Goal: Book appointment/travel/reservation

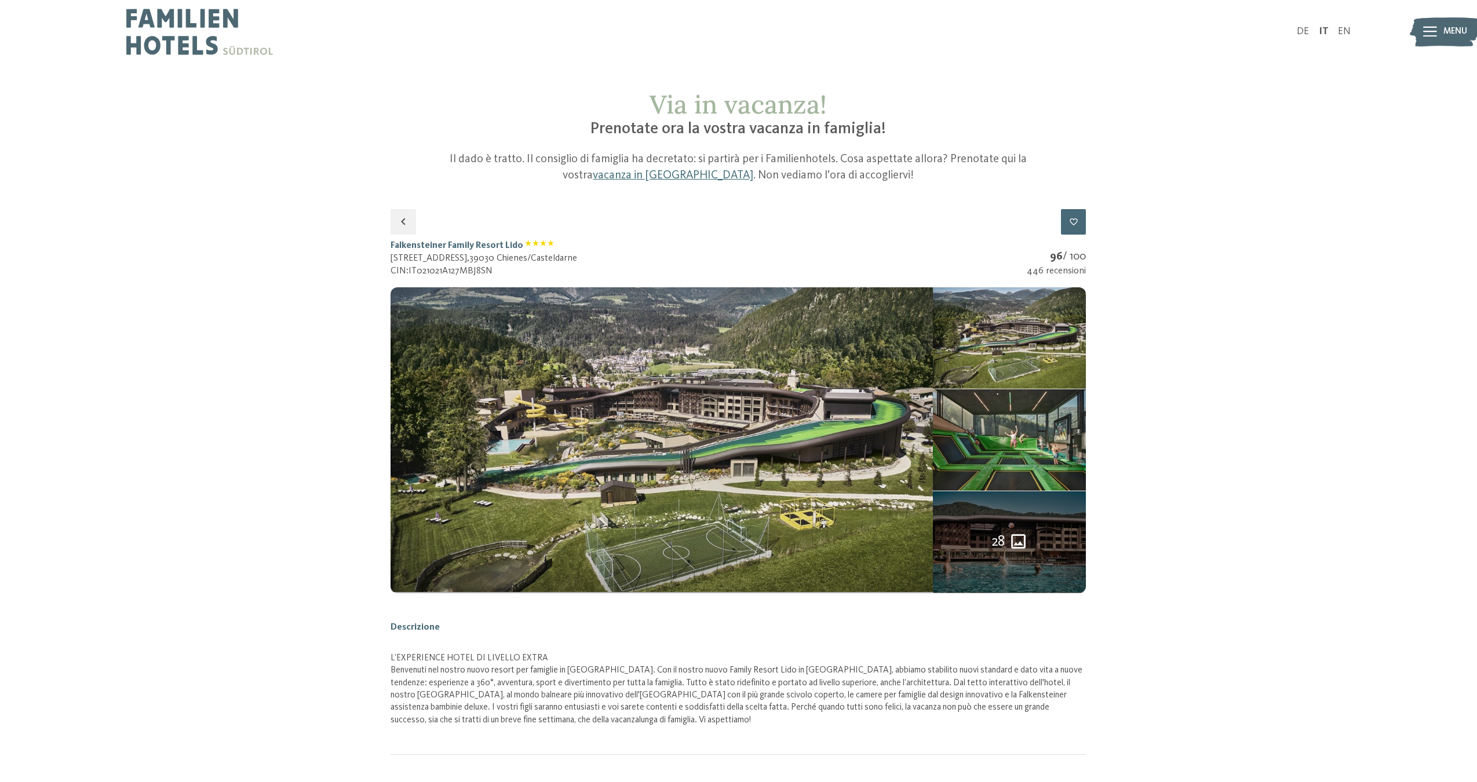
click at [199, 42] on img at bounding box center [199, 32] width 147 height 64
click at [171, 32] on img at bounding box center [199, 32] width 147 height 64
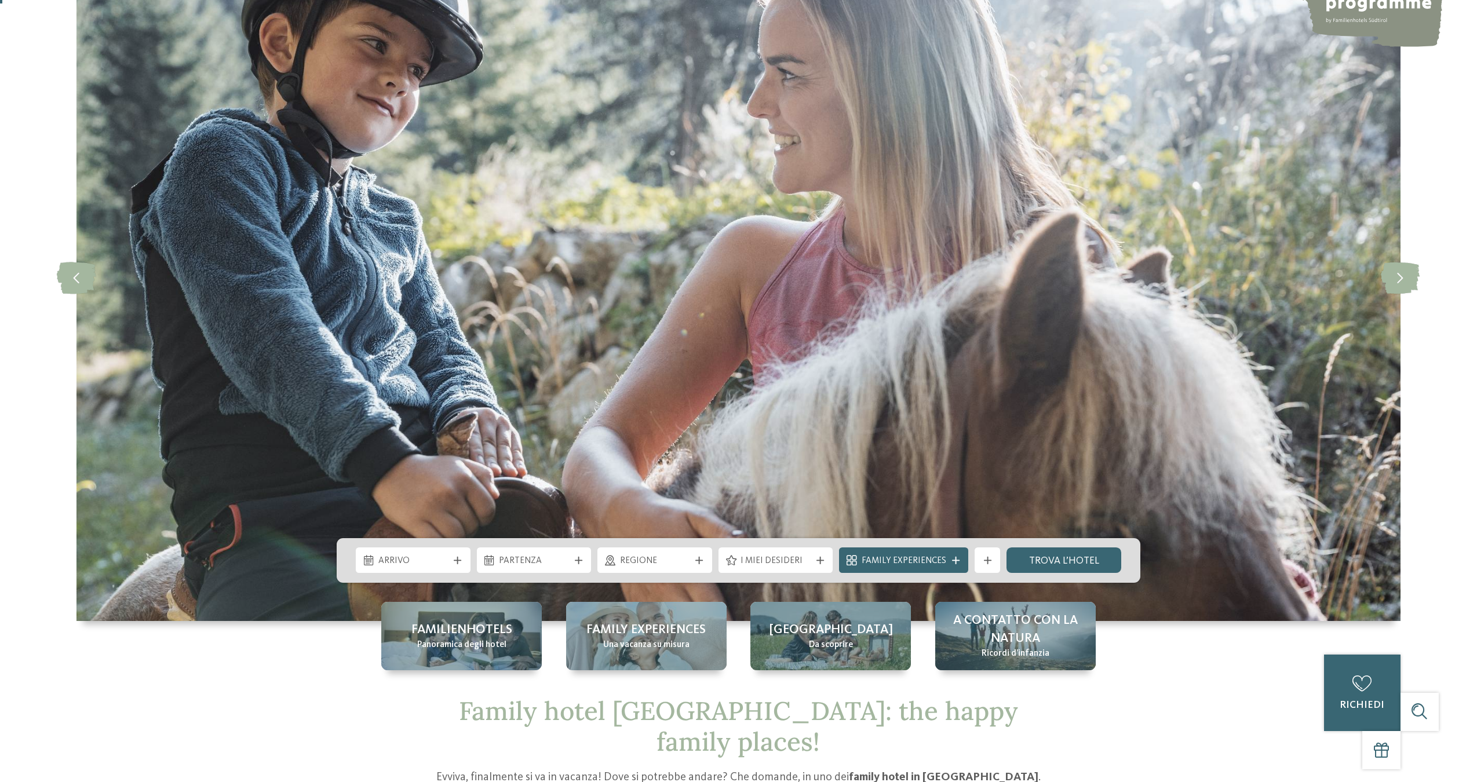
scroll to position [147, 0]
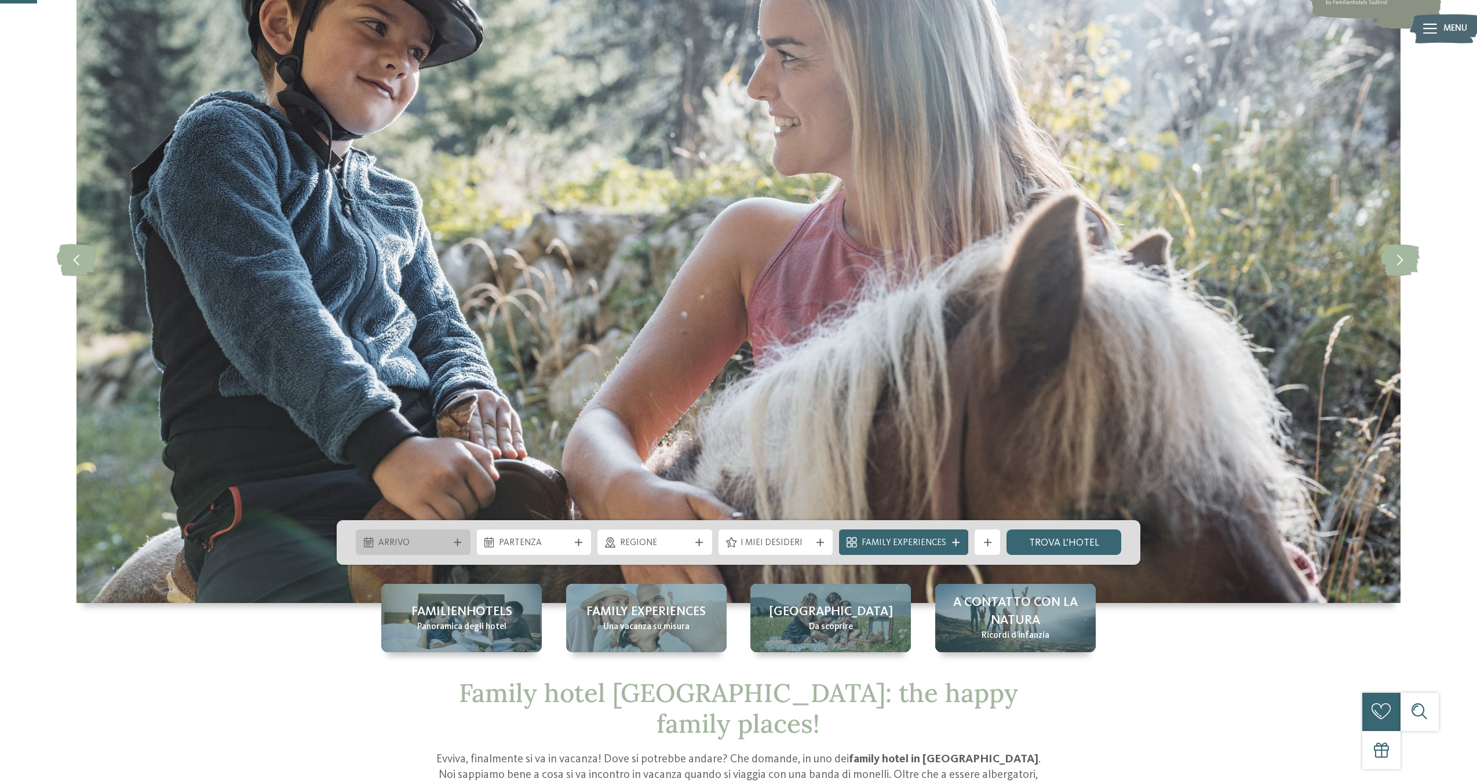
click at [430, 540] on span "Arrivo" at bounding box center [413, 543] width 70 height 13
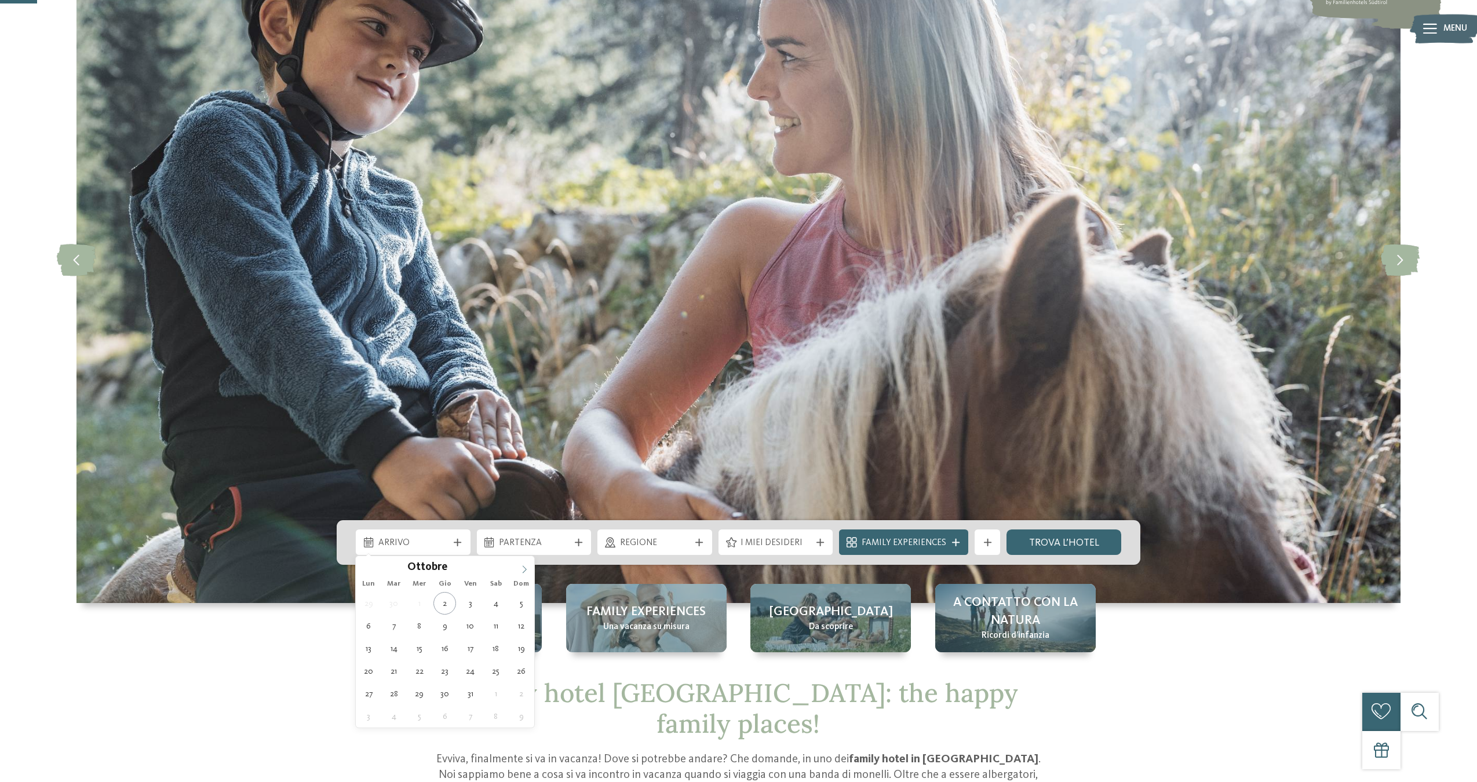
click at [522, 571] on icon at bounding box center [524, 570] width 8 height 8
type input "****"
click at [522, 571] on icon at bounding box center [524, 570] width 8 height 8
type div "25.01.2026"
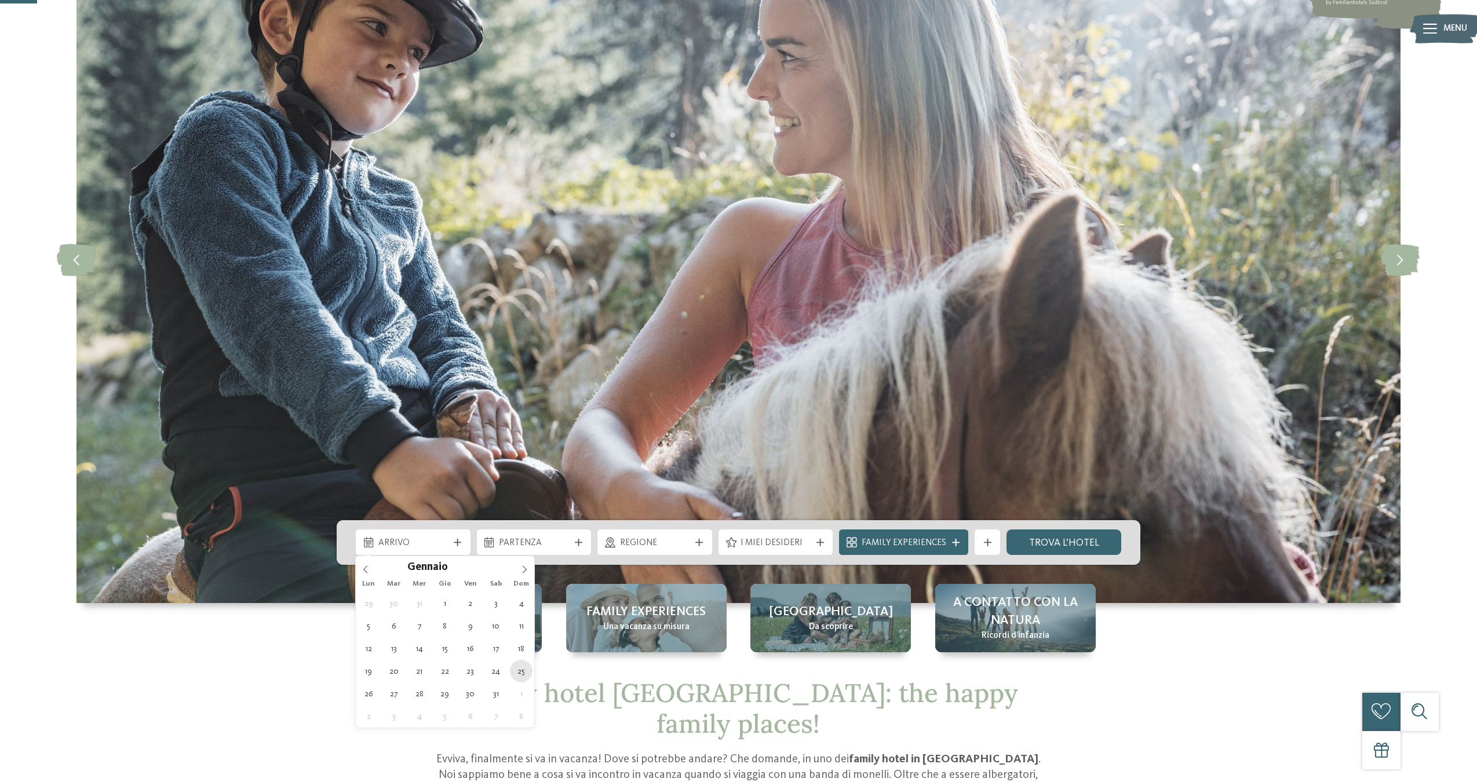
type input "****"
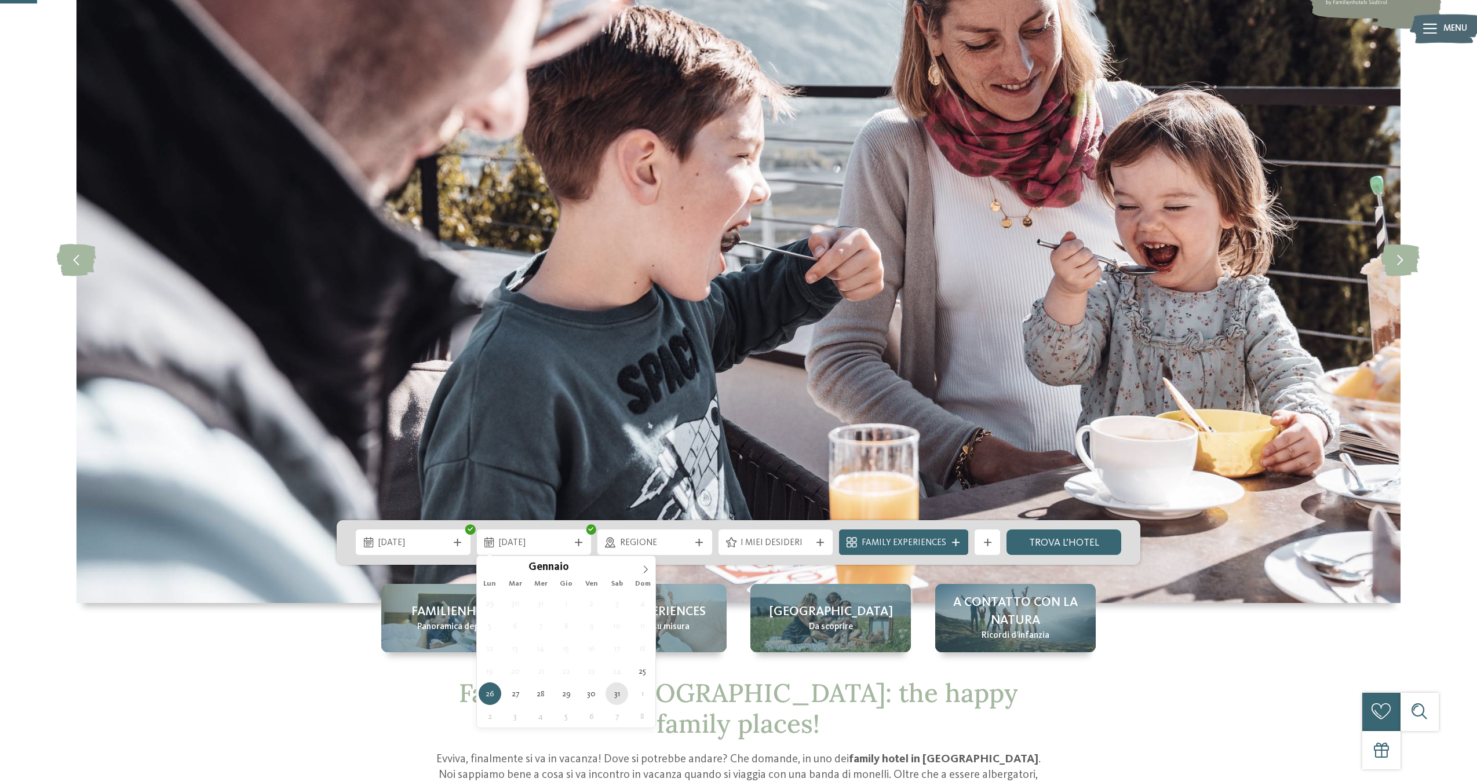
type div "31.01.2026"
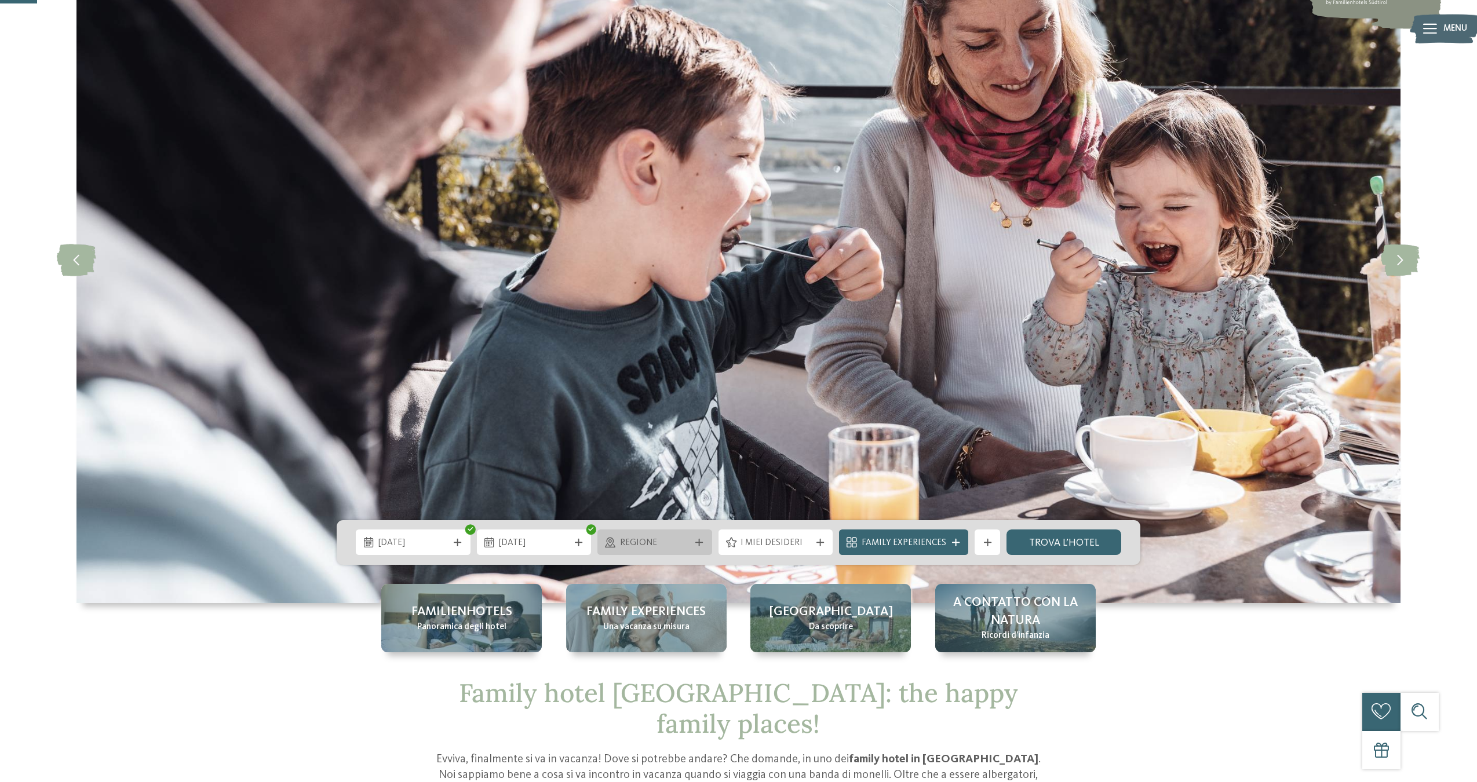
click at [668, 540] on span "Regione" at bounding box center [655, 543] width 70 height 13
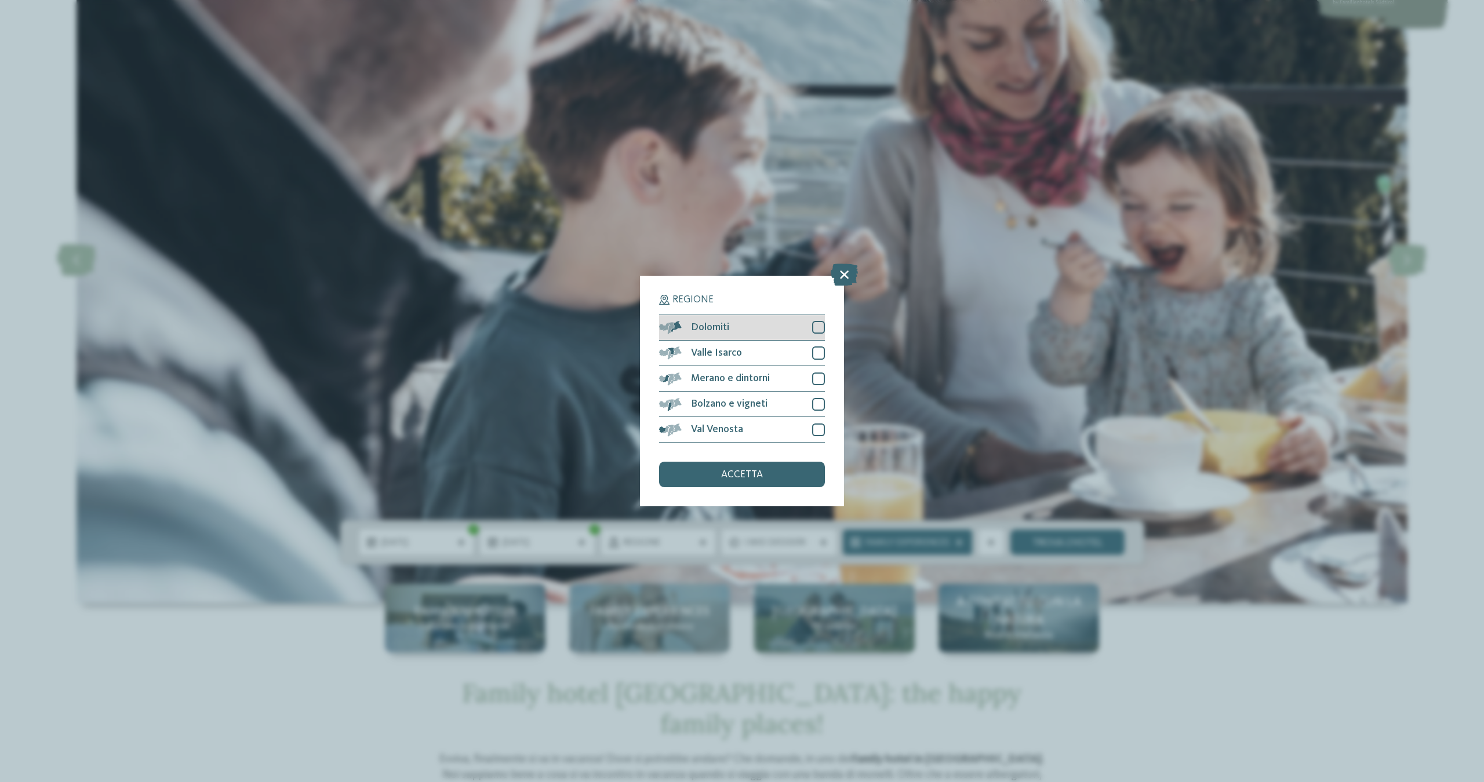
click at [817, 321] on div at bounding box center [818, 327] width 13 height 13
click at [817, 347] on div at bounding box center [818, 353] width 13 height 13
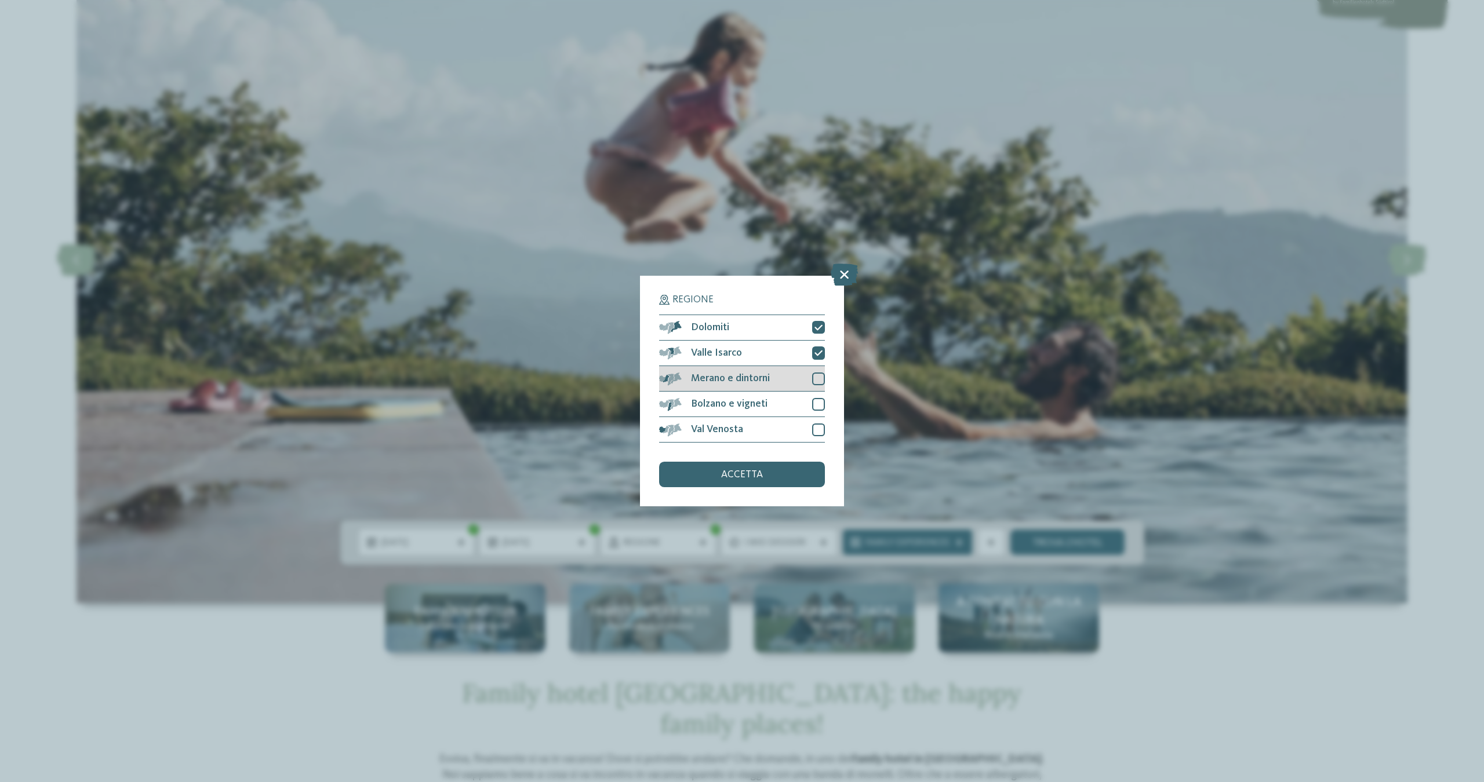
drag, startPoint x: 819, startPoint y: 314, endPoint x: 820, endPoint y: 325, distance: 11.6
click at [819, 373] on div at bounding box center [818, 379] width 13 height 13
click at [817, 398] on div at bounding box center [818, 404] width 13 height 13
click at [817, 401] on icon at bounding box center [818, 405] width 8 height 8
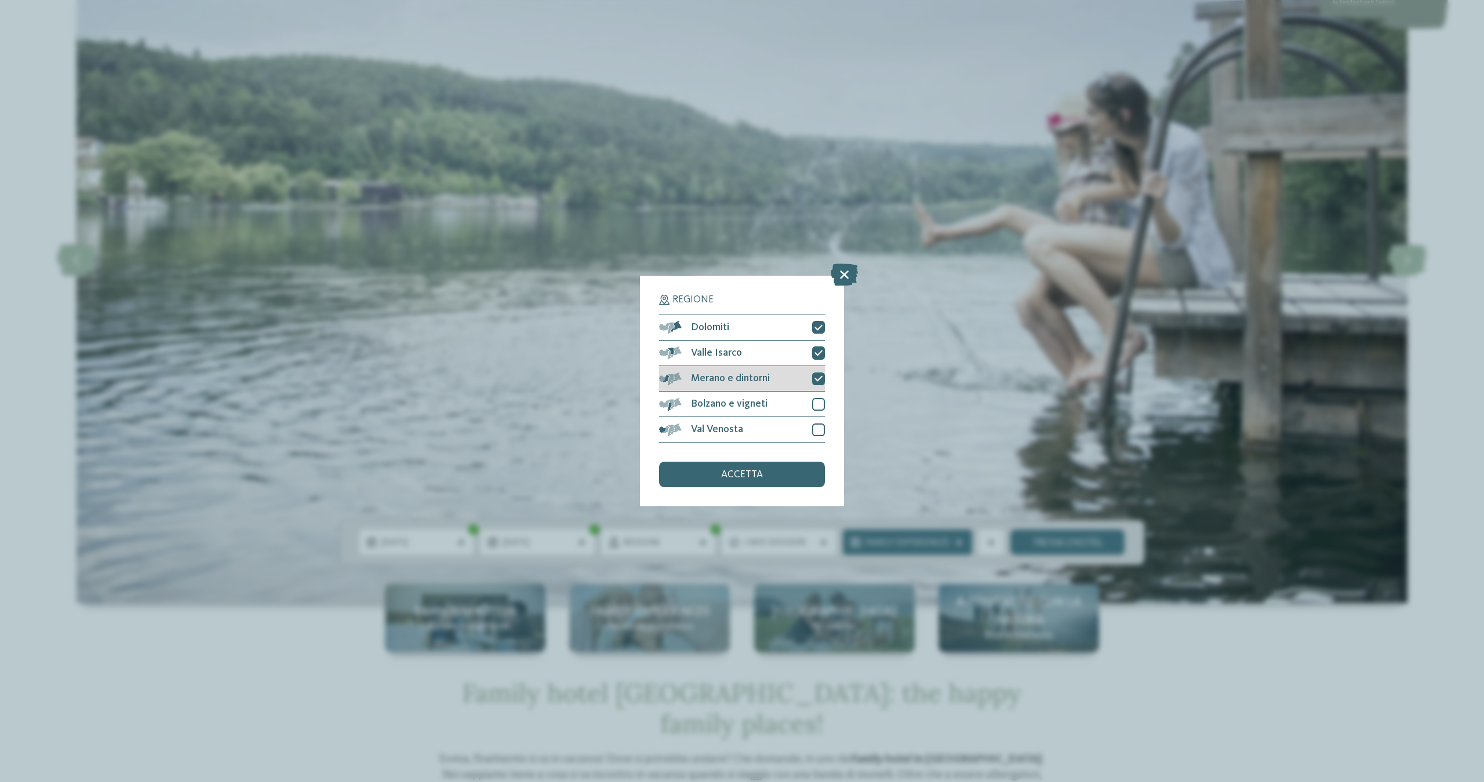
click at [819, 375] on icon at bounding box center [818, 379] width 8 height 8
click at [816, 350] on icon at bounding box center [818, 354] width 8 height 8
click at [778, 462] on div "accetta" at bounding box center [742, 475] width 166 height 26
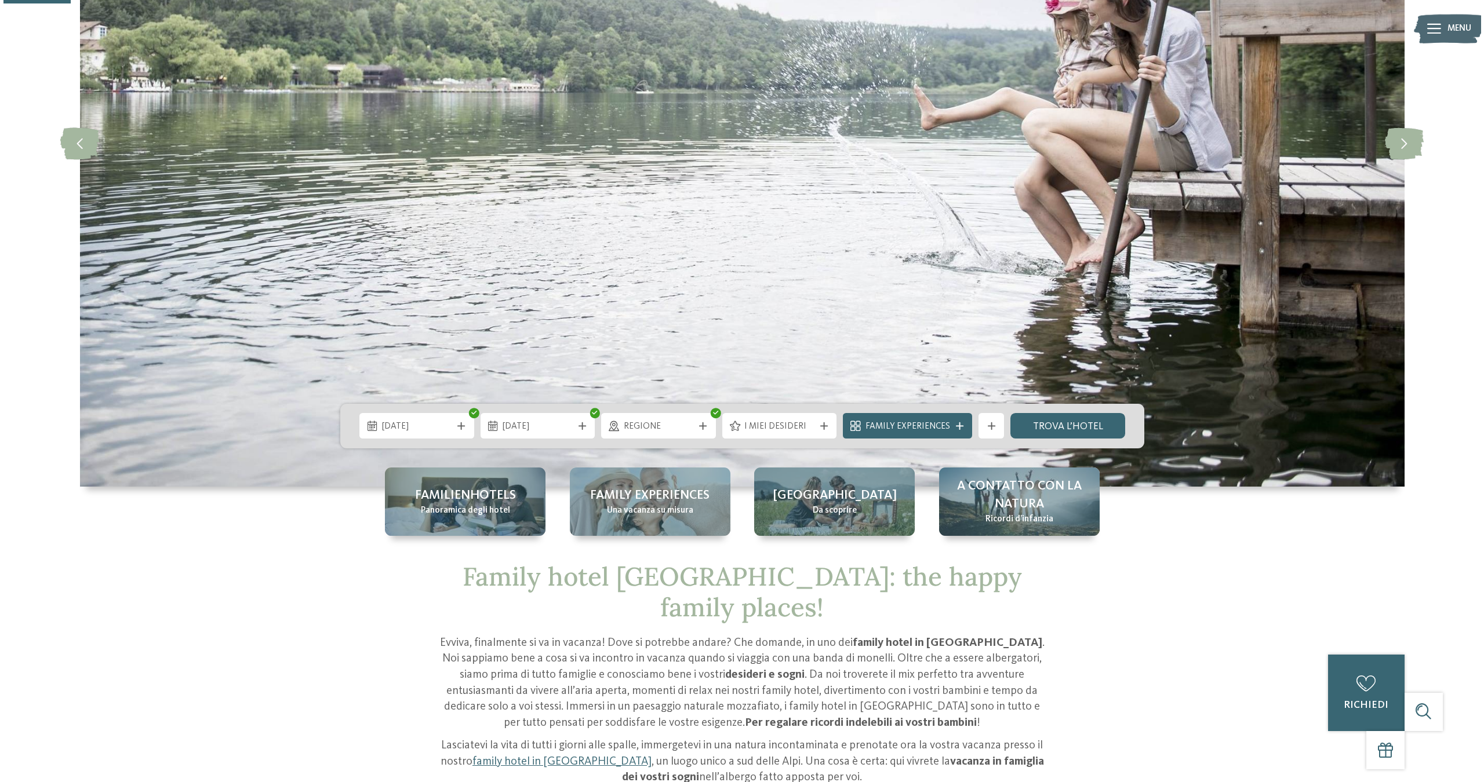
scroll to position [270, 0]
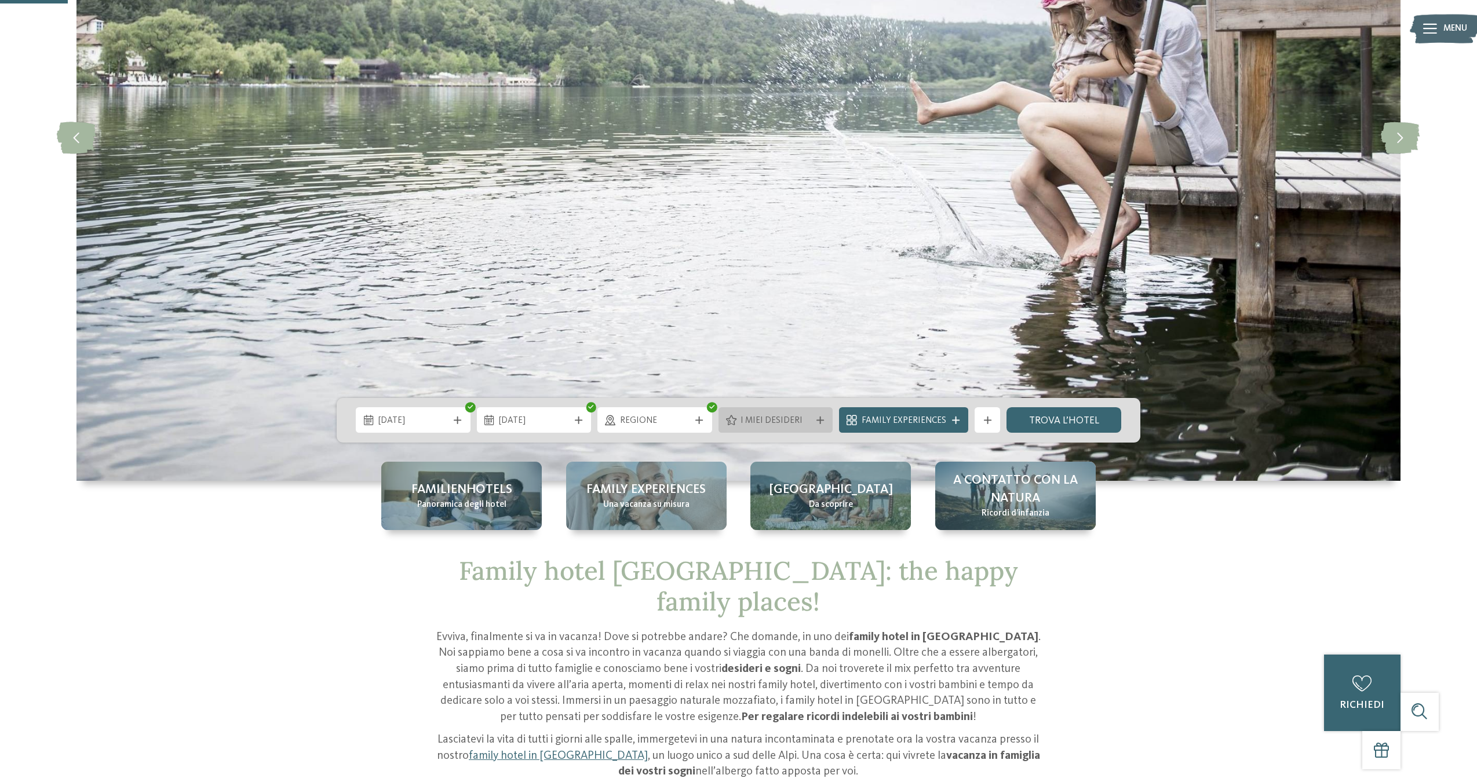
click at [798, 426] on span "I miei desideri" at bounding box center [776, 421] width 70 height 13
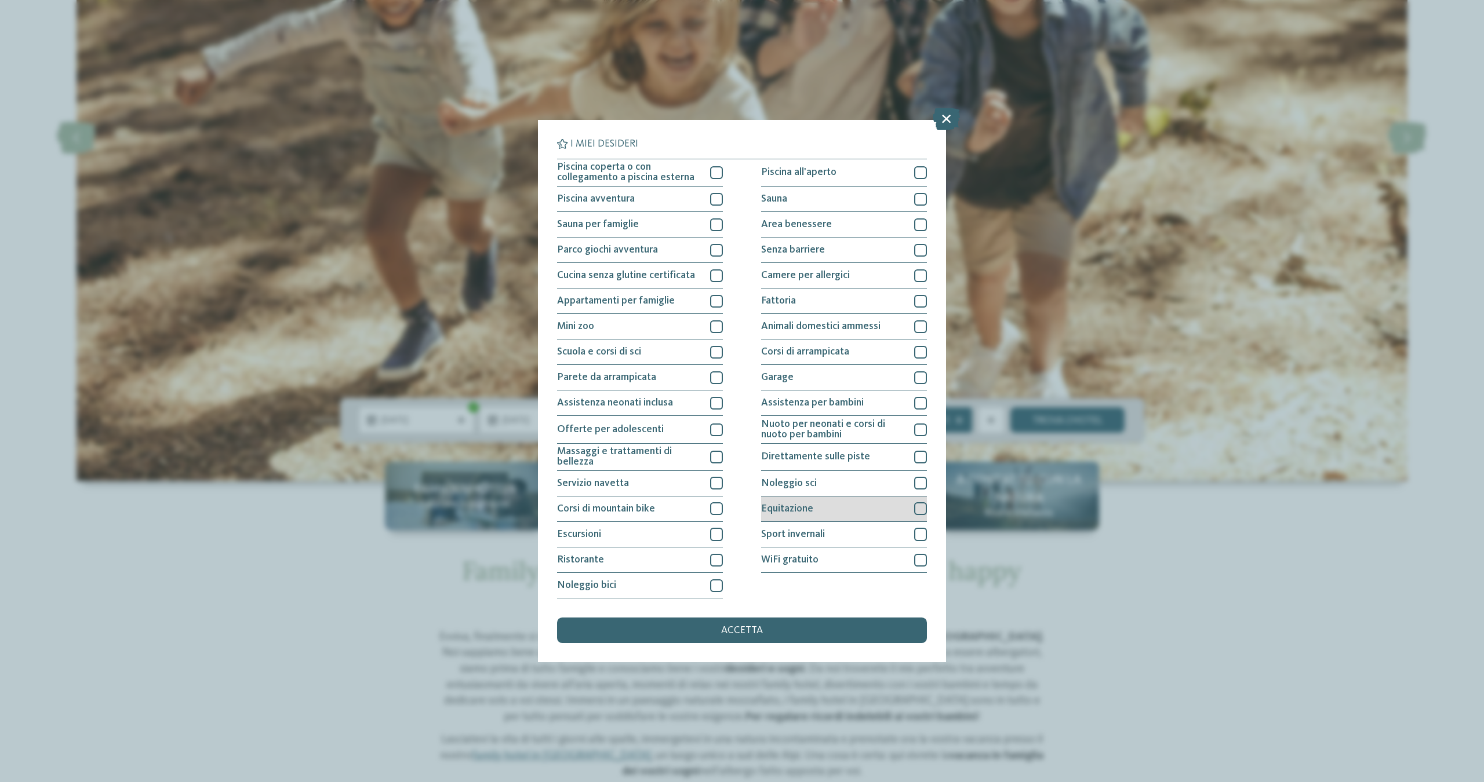
scroll to position [10, 0]
click at [713, 166] on div at bounding box center [716, 172] width 13 height 13
click at [718, 193] on div at bounding box center [716, 199] width 13 height 13
click at [715, 219] on div at bounding box center [716, 225] width 13 height 13
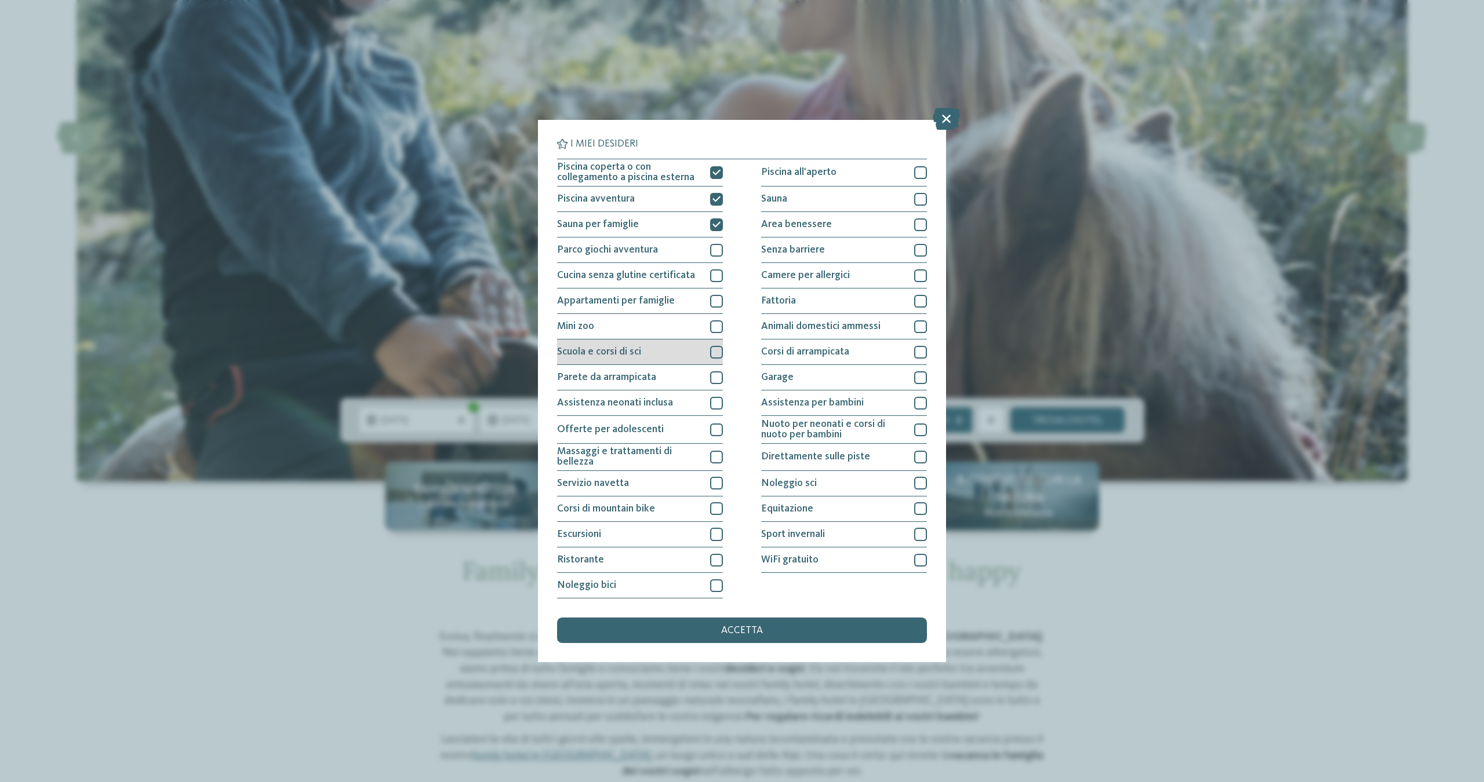
click at [717, 346] on div at bounding box center [716, 352] width 13 height 13
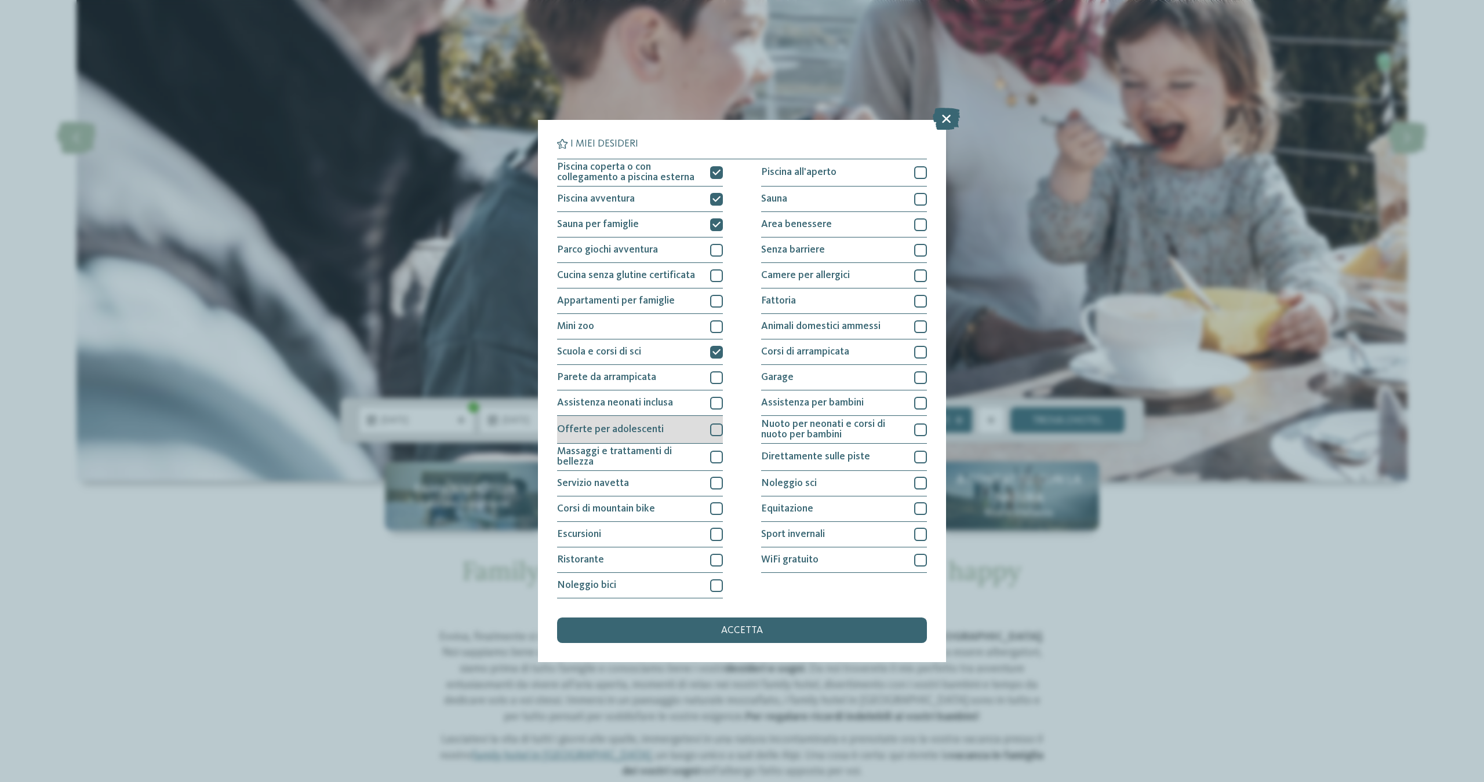
click at [719, 424] on div at bounding box center [716, 430] width 13 height 13
click at [716, 477] on div at bounding box center [716, 483] width 13 height 13
click at [719, 554] on div at bounding box center [716, 560] width 13 height 13
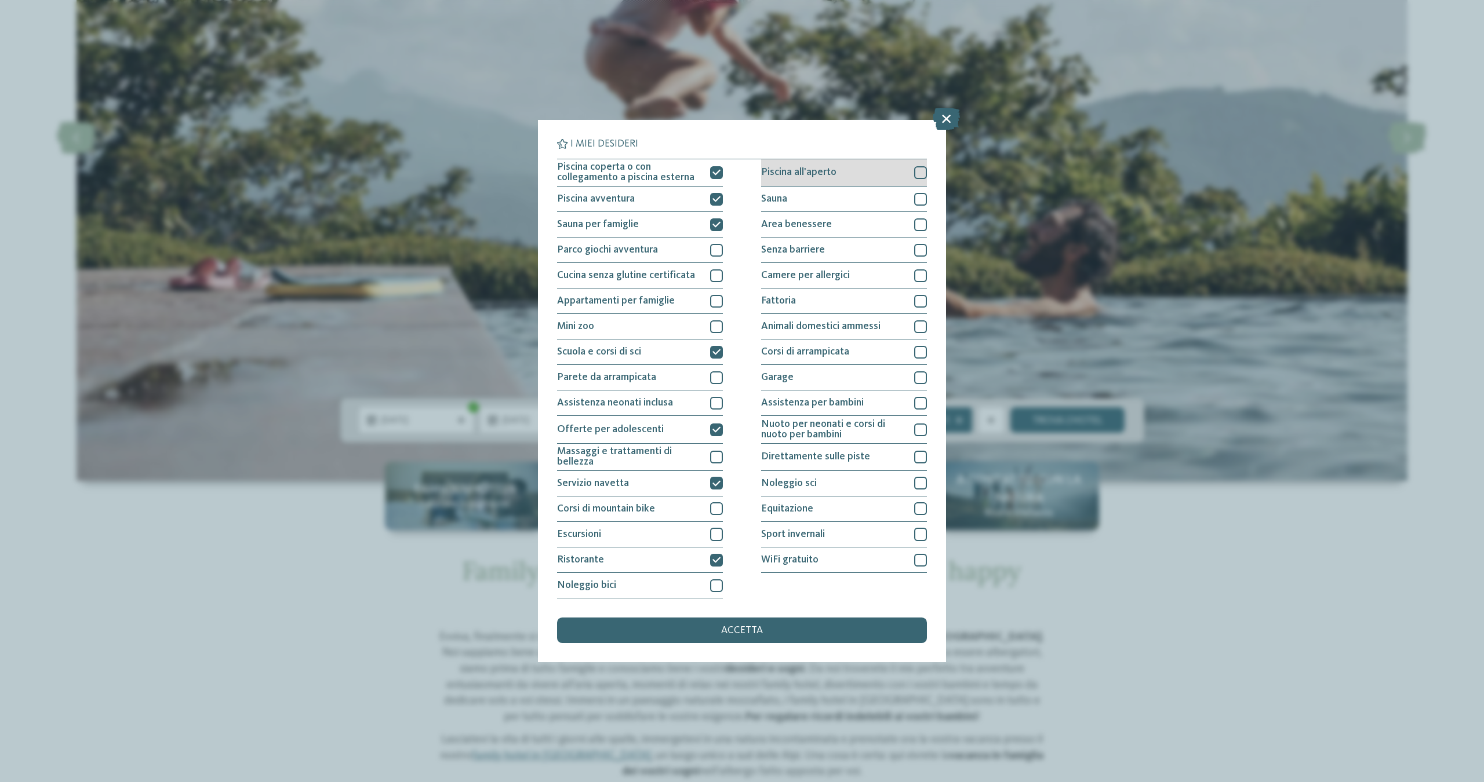
click at [919, 166] on div at bounding box center [920, 172] width 13 height 13
click at [916, 193] on div at bounding box center [920, 199] width 13 height 13
click at [916, 219] on div at bounding box center [920, 225] width 13 height 13
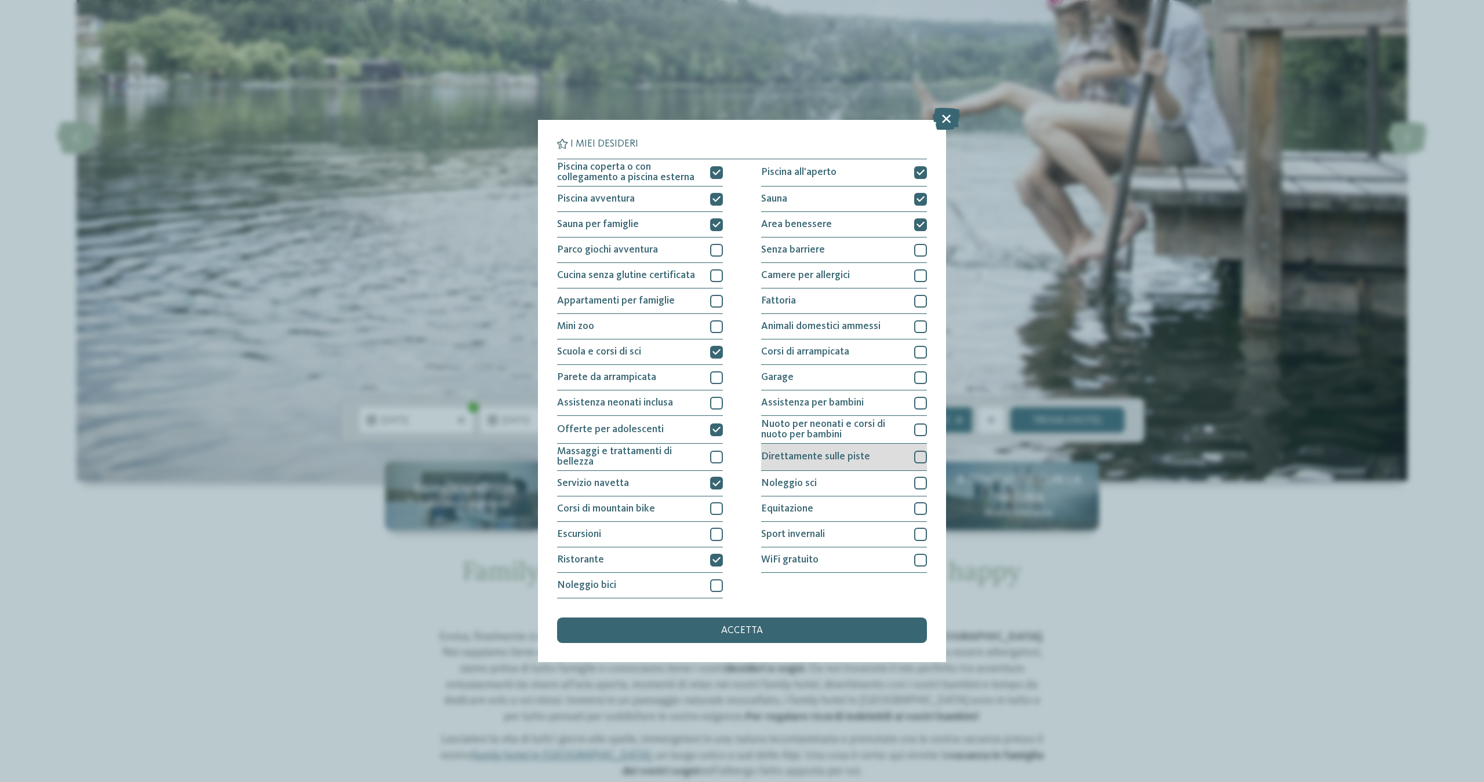
scroll to position [-1, 0]
click at [920, 451] on div at bounding box center [920, 457] width 13 height 13
click at [919, 477] on div at bounding box center [920, 483] width 13 height 13
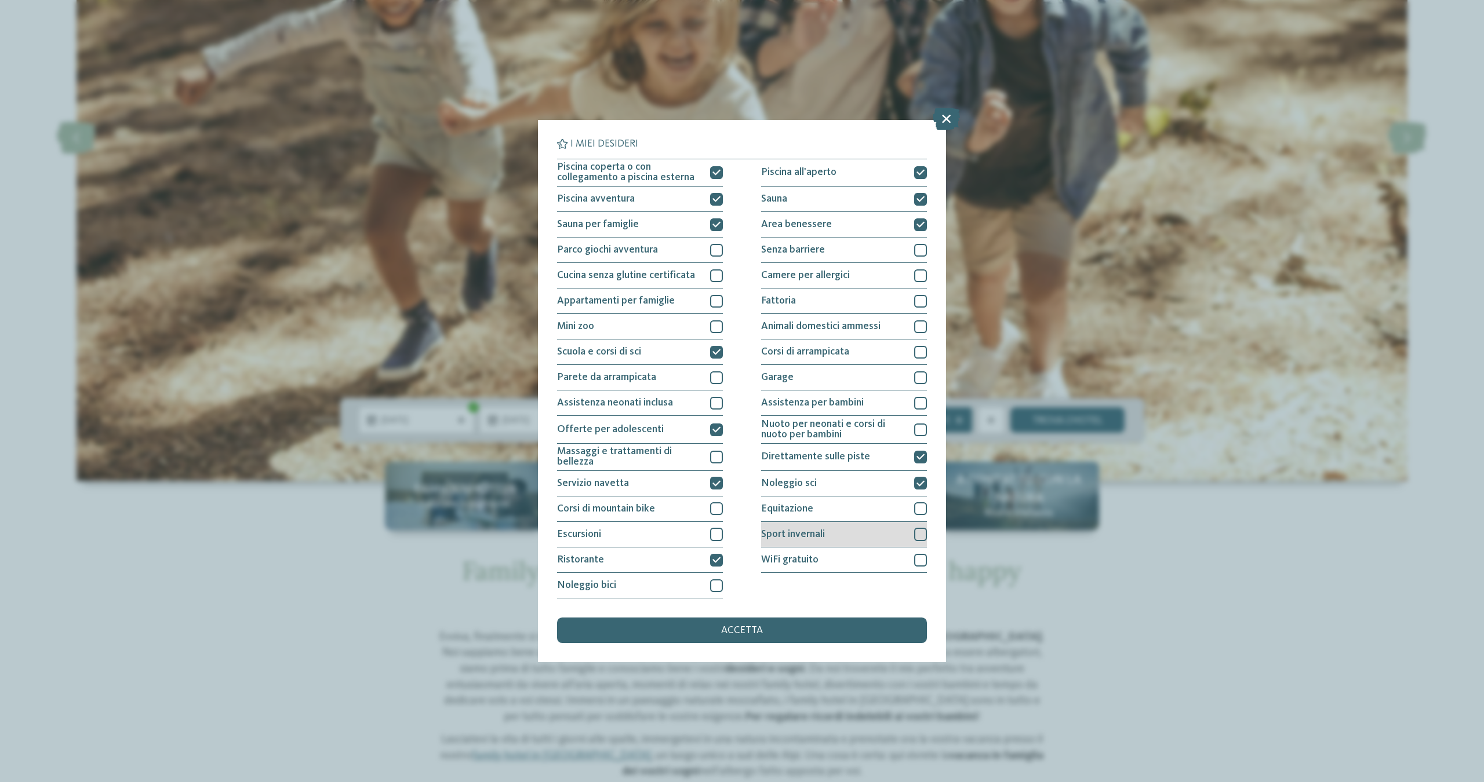
scroll to position [13, 0]
click at [916, 528] on div at bounding box center [920, 534] width 13 height 13
click at [917, 554] on div at bounding box center [920, 560] width 13 height 13
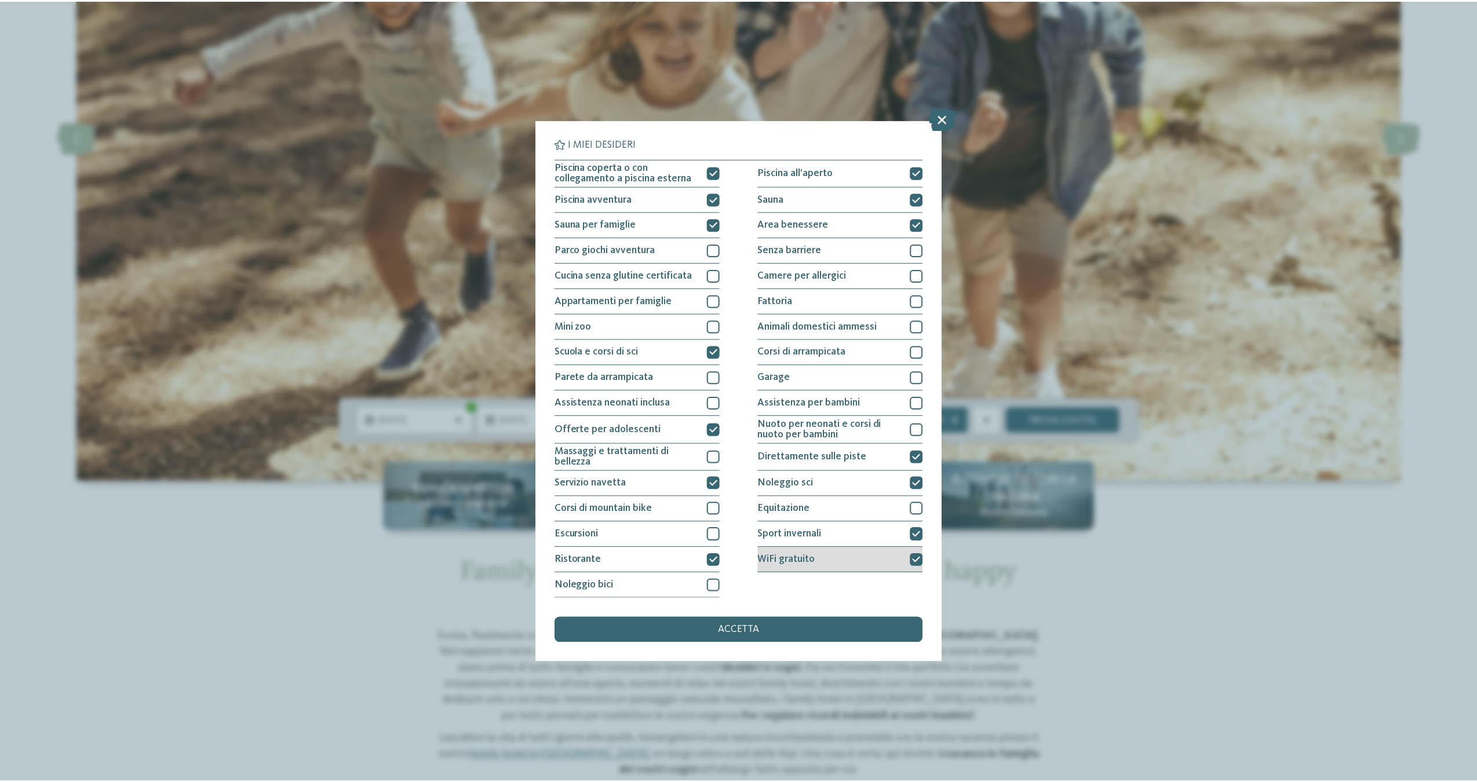
scroll to position [10, 0]
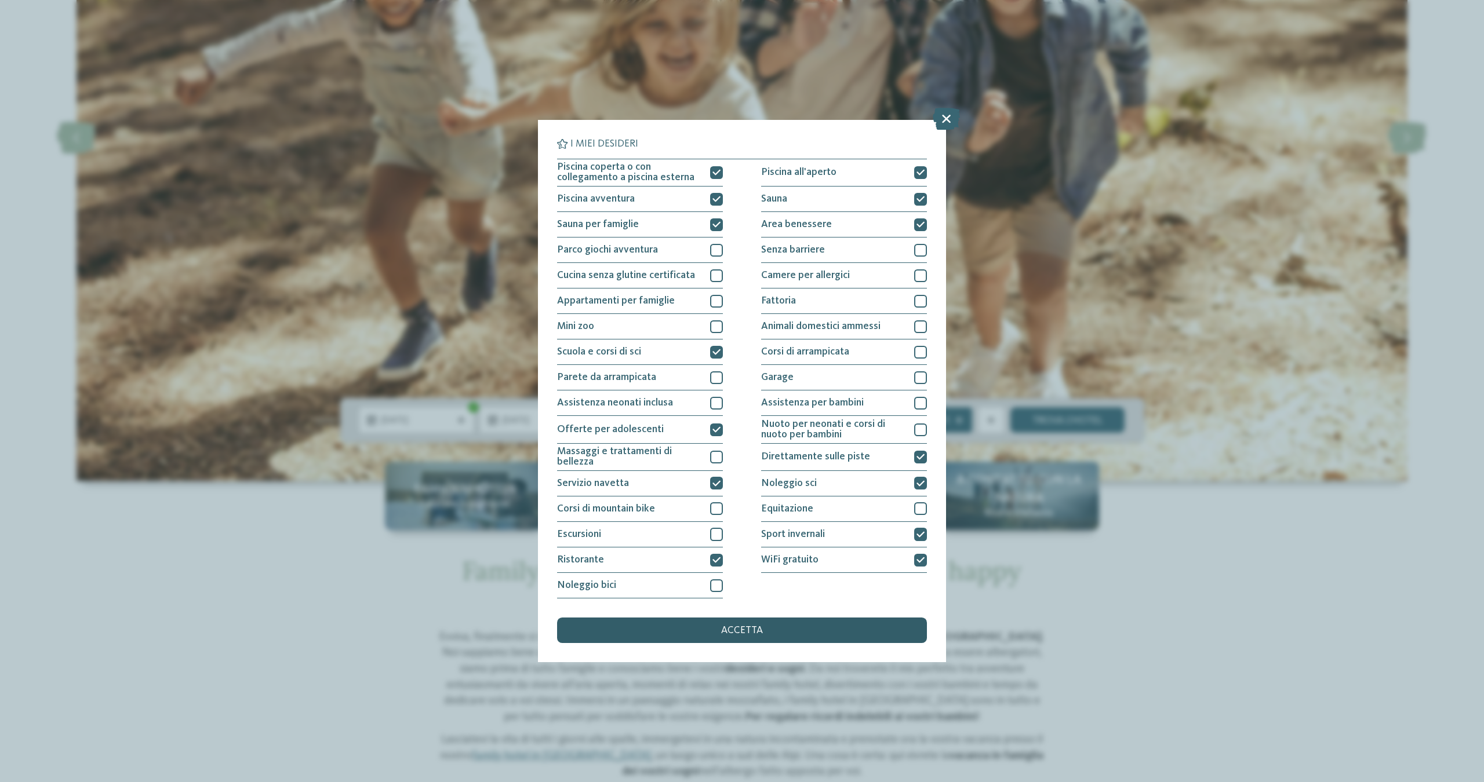
click at [778, 618] on div "accetta" at bounding box center [742, 631] width 370 height 26
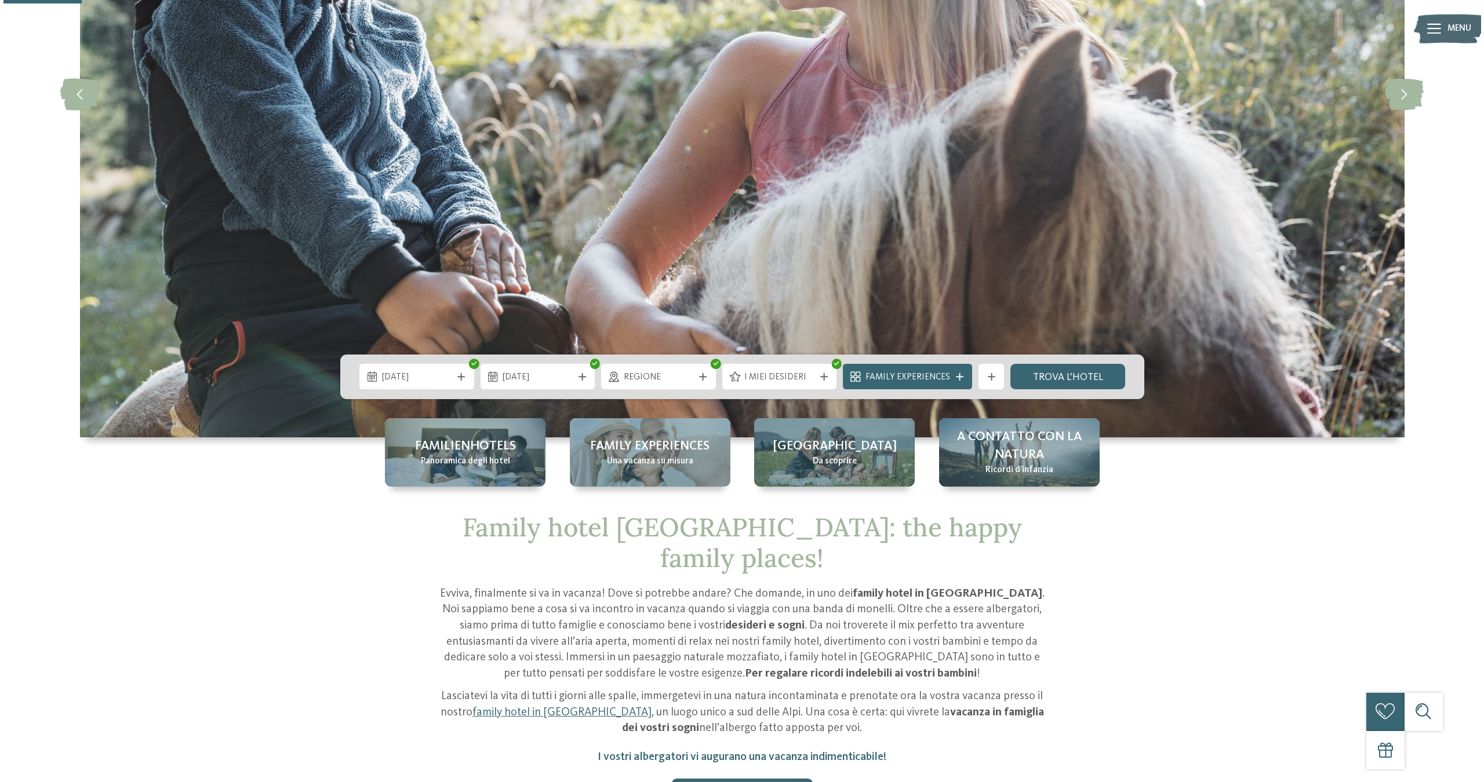
scroll to position [333, 0]
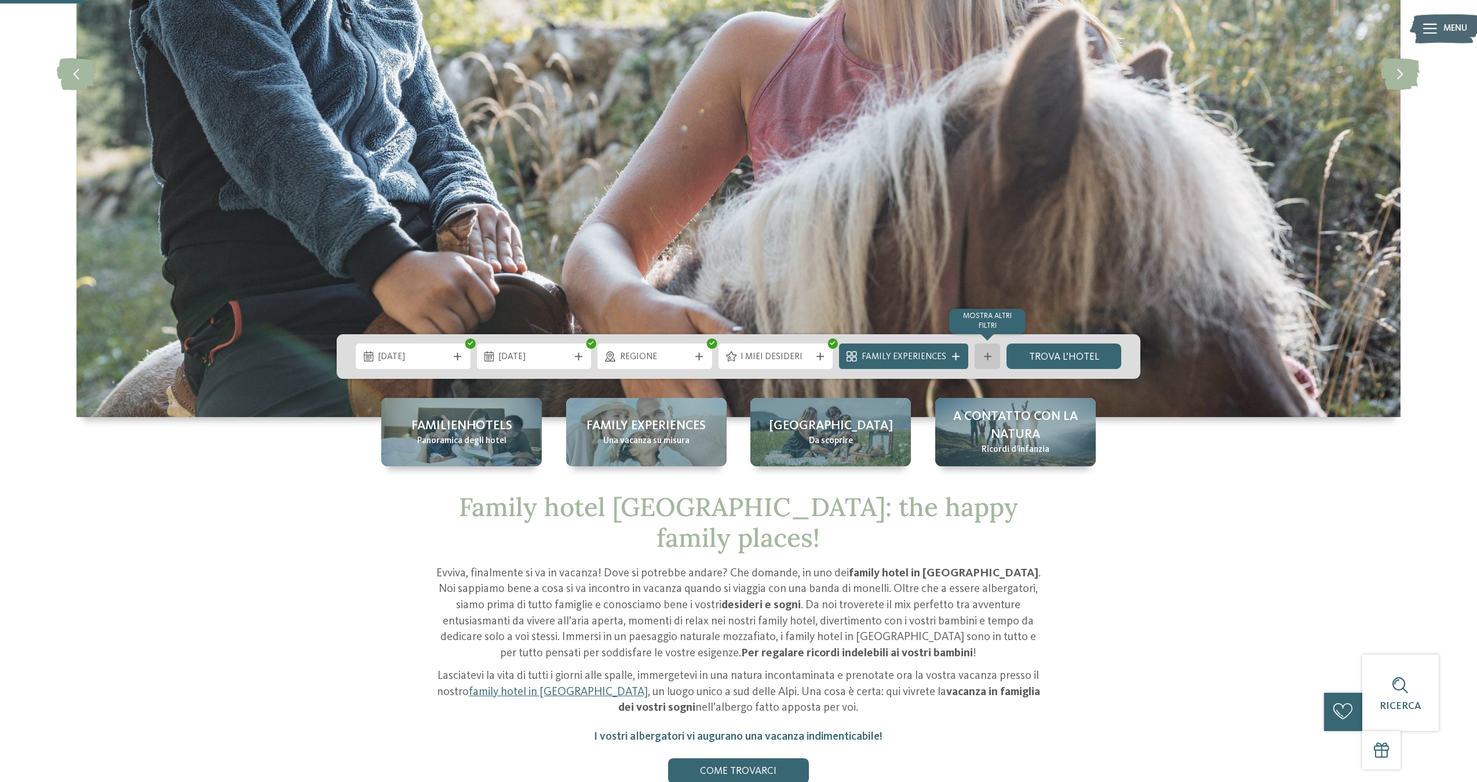
click at [980, 356] on div "mostra altri filtri" at bounding box center [988, 357] width 26 height 26
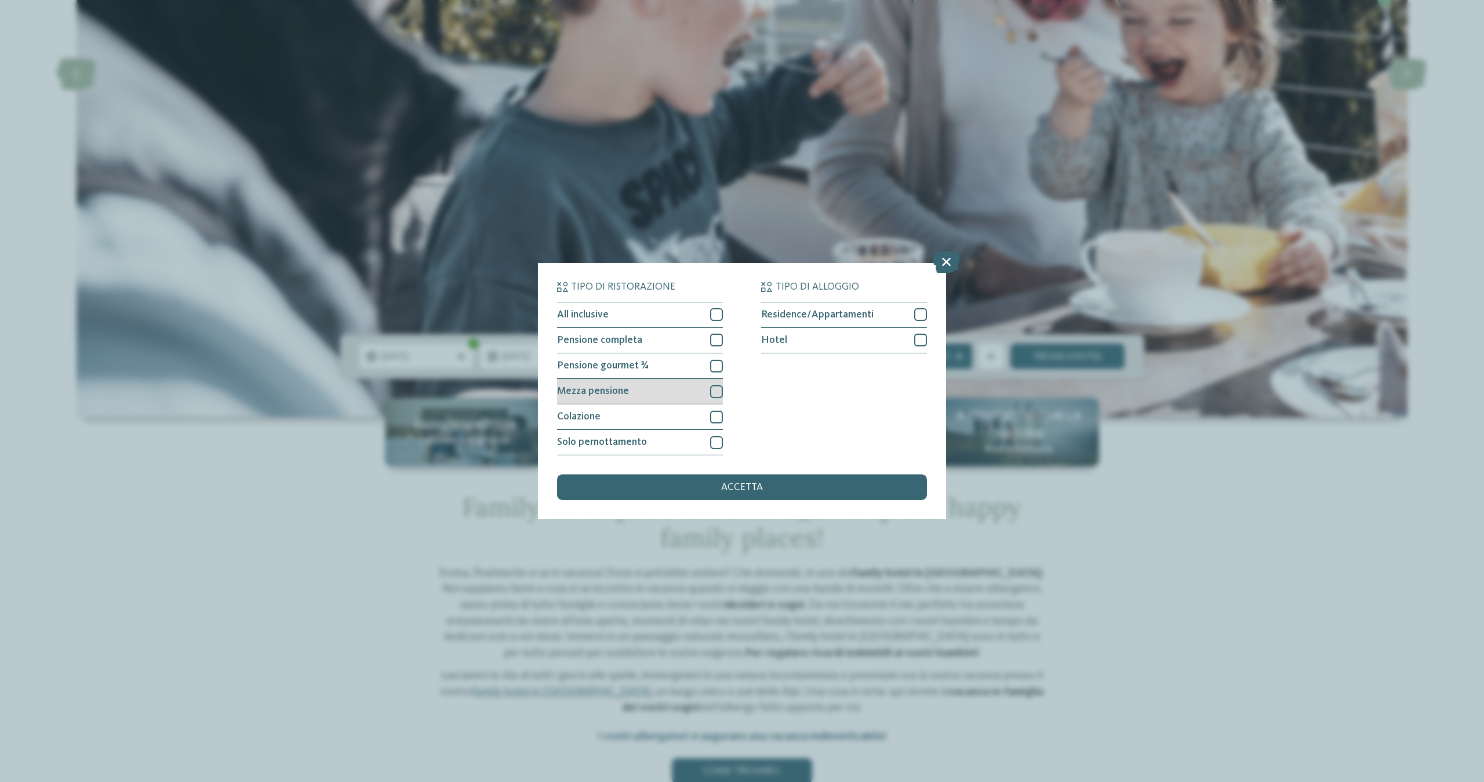
click at [716, 385] on div at bounding box center [716, 391] width 13 height 13
drag, startPoint x: 920, startPoint y: 278, endPoint x: 901, endPoint y: 324, distance: 49.6
click at [920, 334] on div at bounding box center [920, 340] width 13 height 13
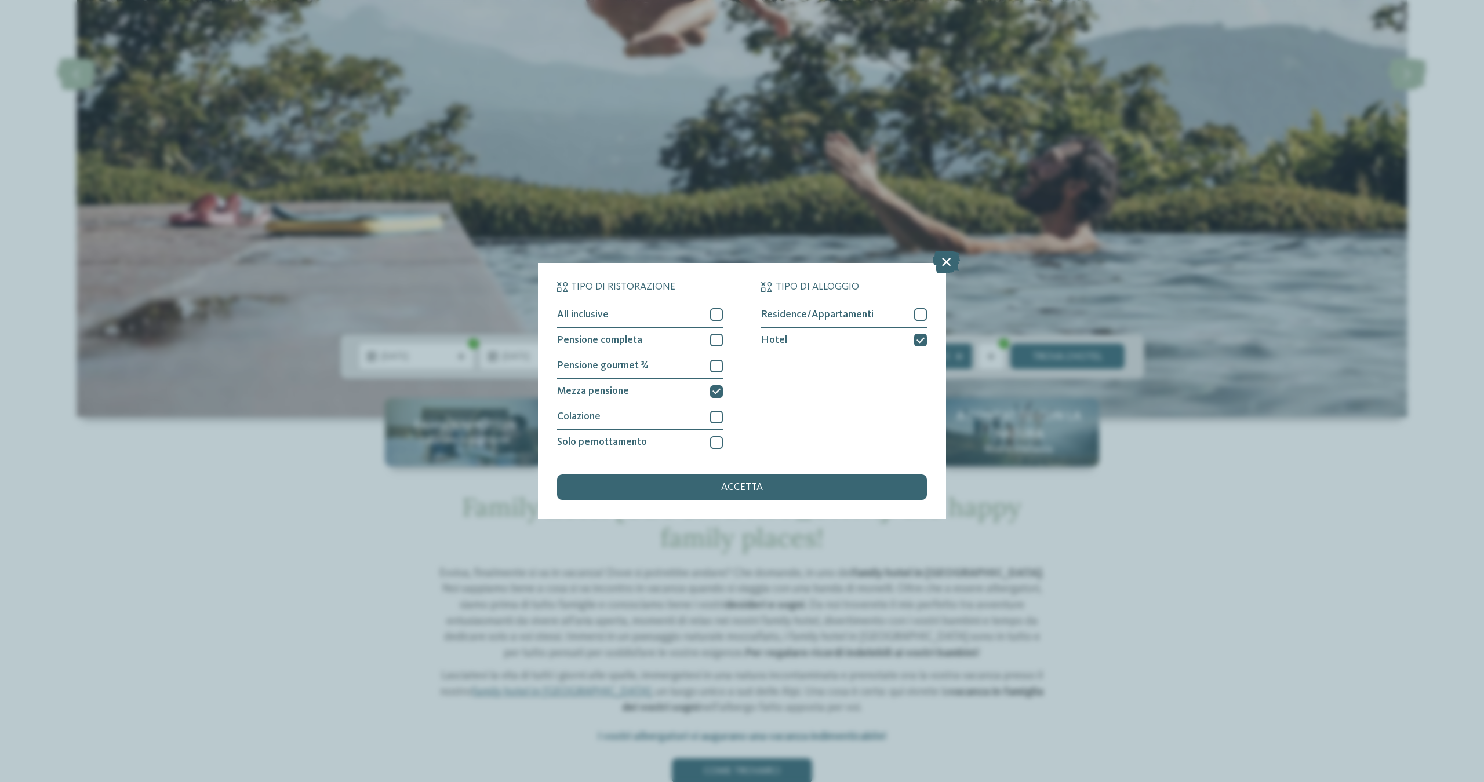
click at [756, 483] on span "accetta" at bounding box center [742, 488] width 42 height 10
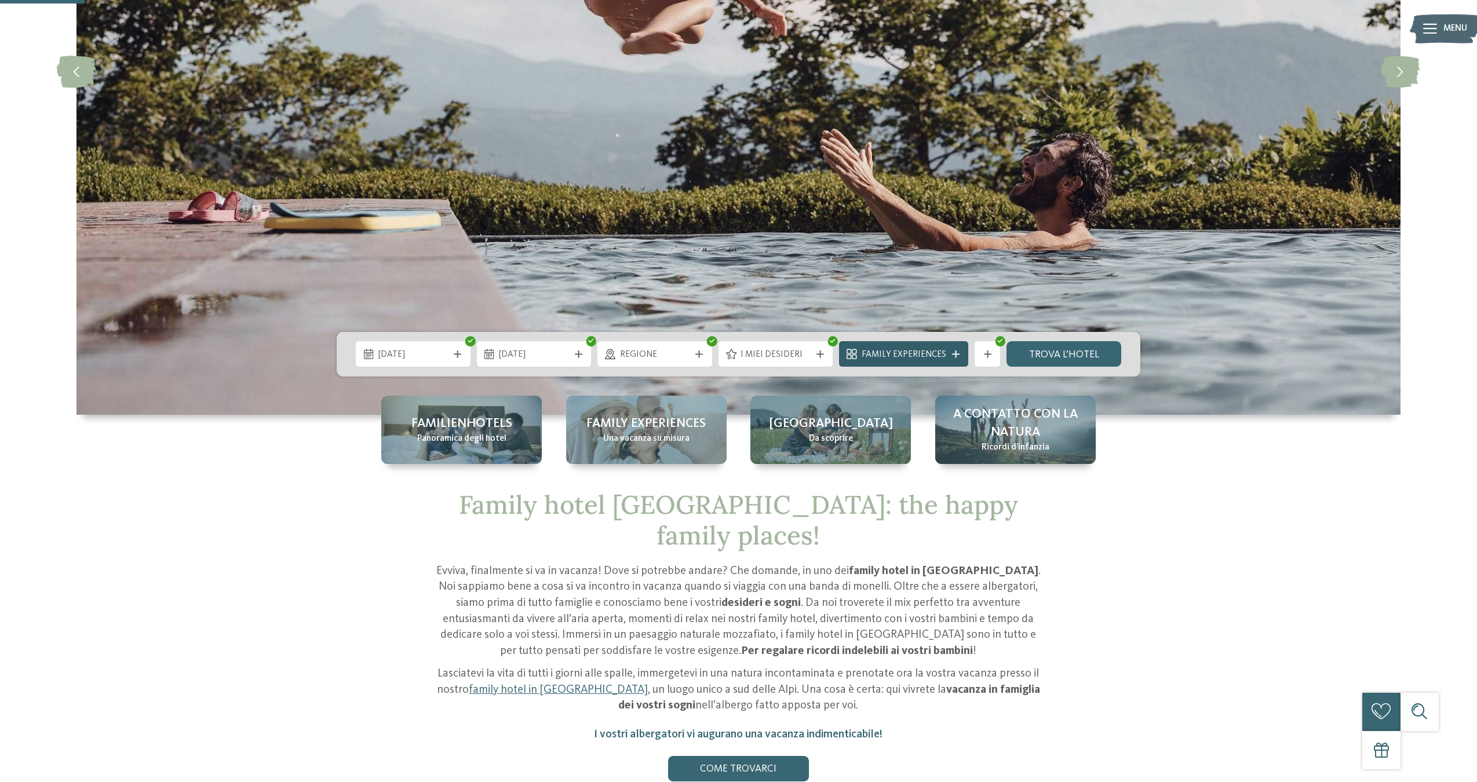
scroll to position [341, 0]
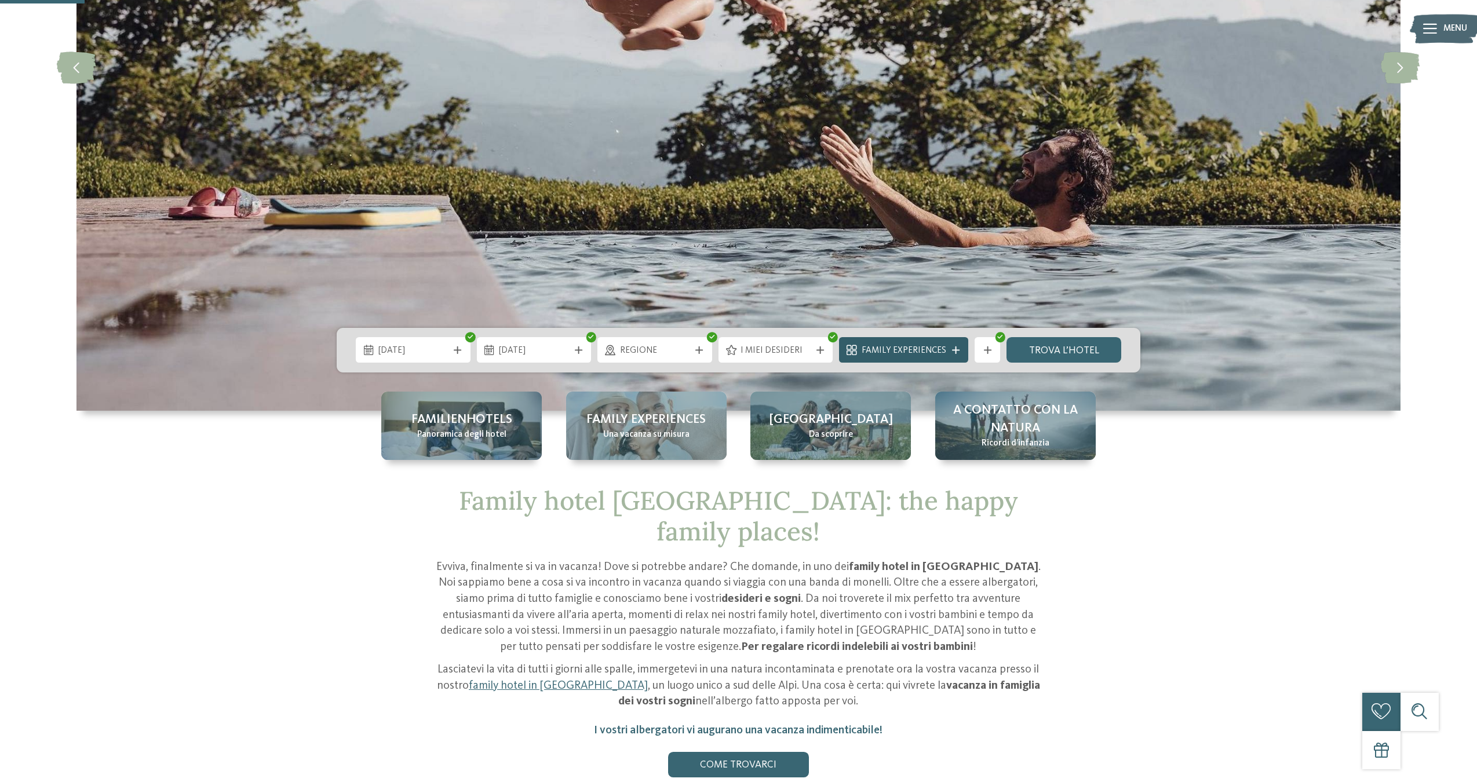
click at [958, 353] on div "Family Experiences" at bounding box center [903, 350] width 129 height 26
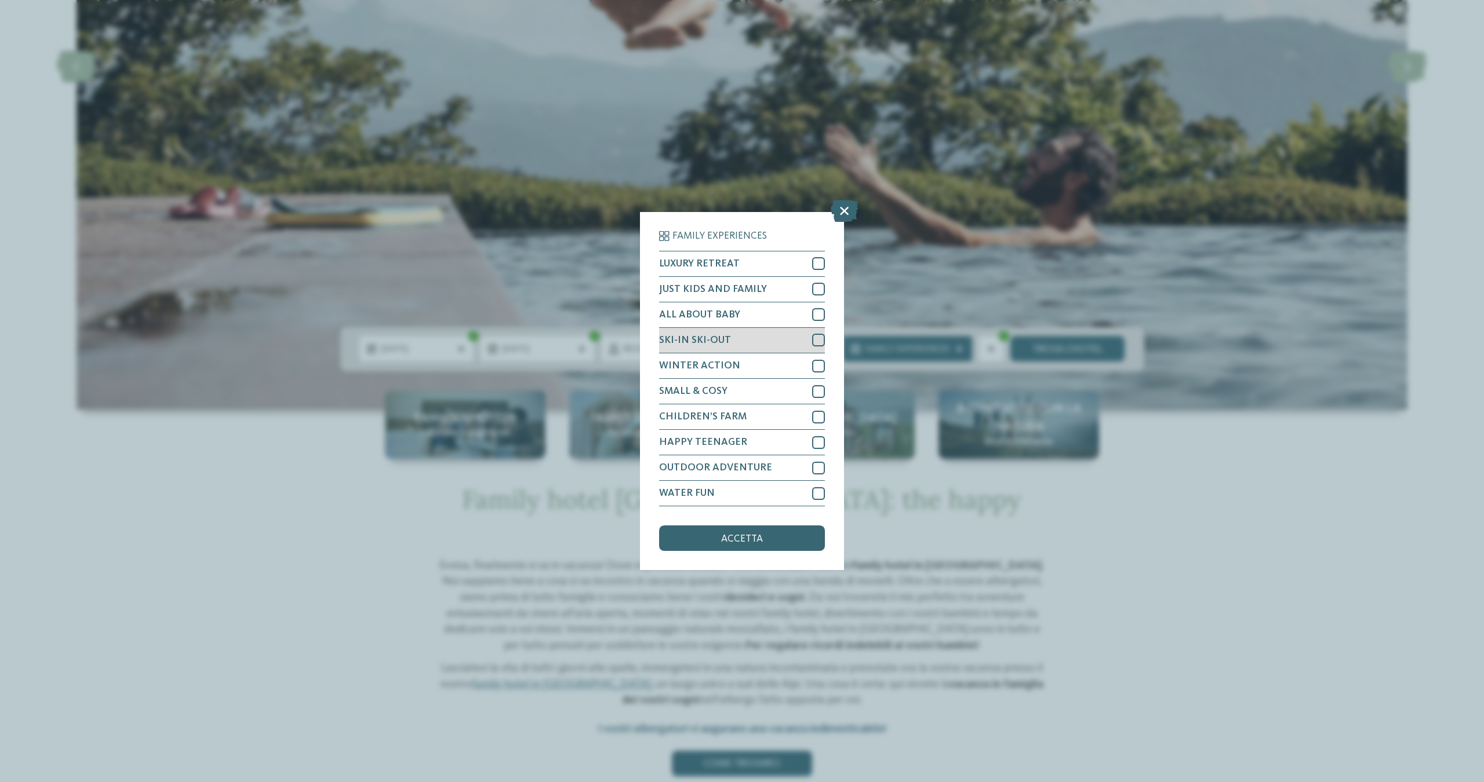
click at [817, 334] on div at bounding box center [818, 340] width 13 height 13
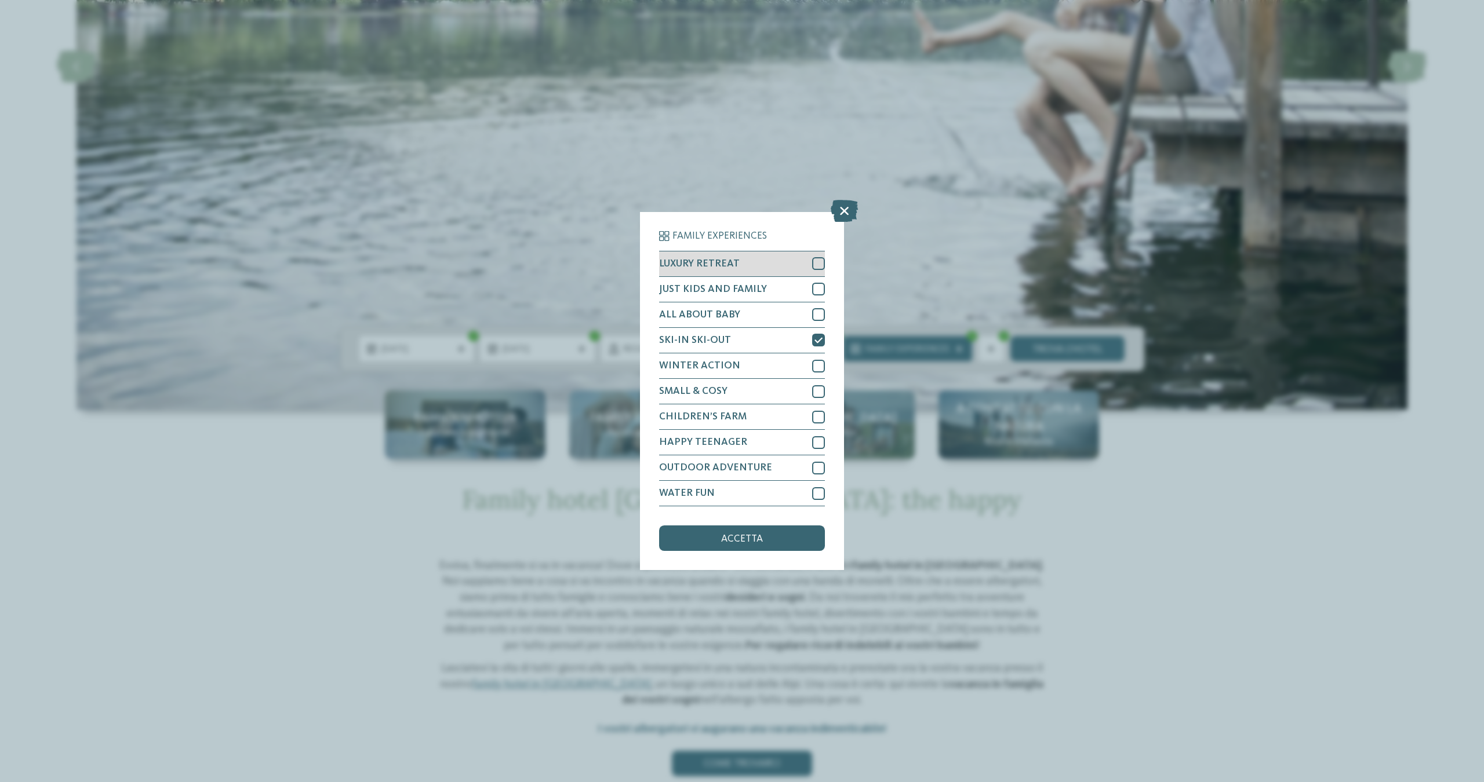
click at [817, 257] on div at bounding box center [818, 263] width 13 height 13
click at [819, 283] on div at bounding box center [818, 289] width 13 height 13
click at [820, 360] on div at bounding box center [818, 366] width 13 height 13
click at [814, 385] on div at bounding box center [818, 391] width 13 height 13
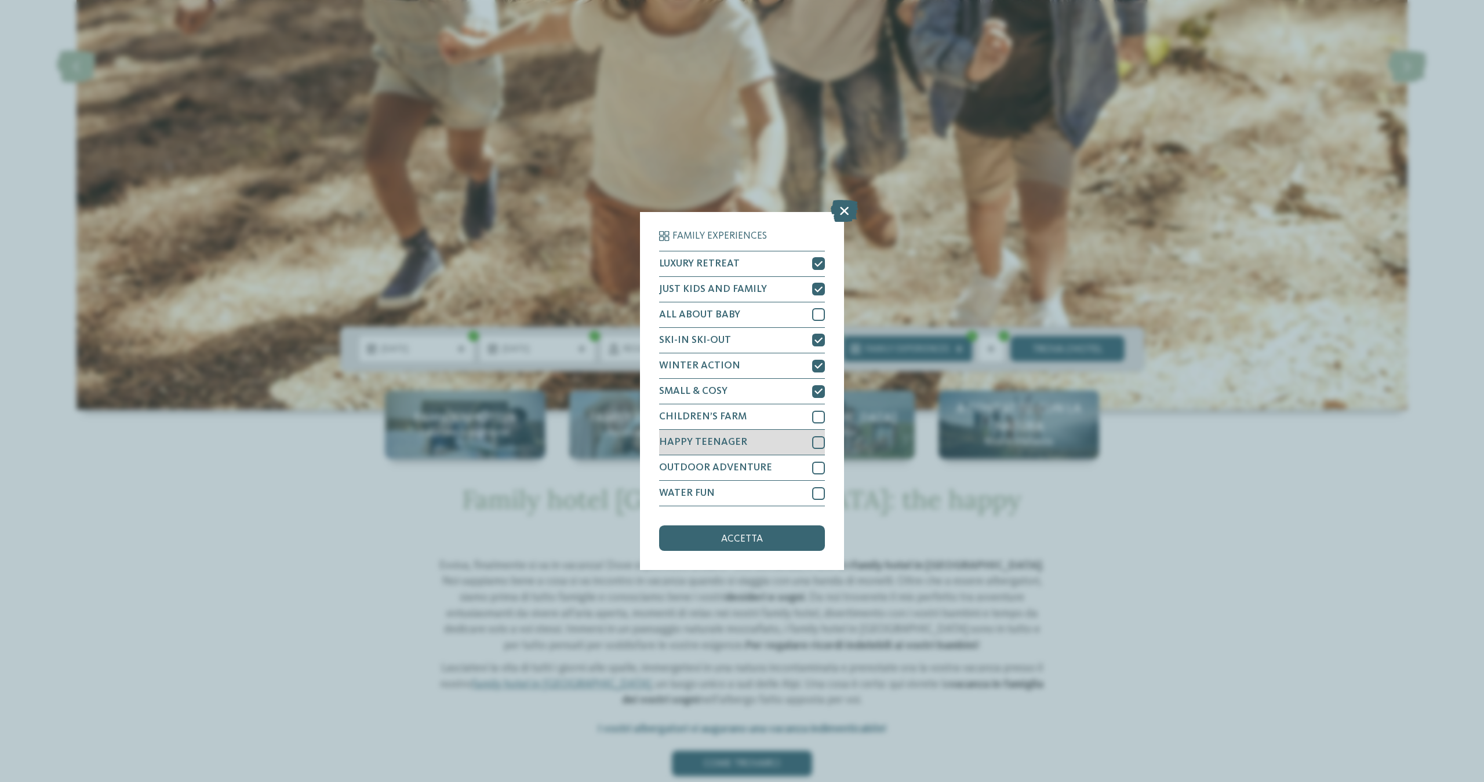
click at [819, 436] on div at bounding box center [818, 442] width 13 height 13
click at [771, 526] on div "accetta" at bounding box center [742, 539] width 166 height 26
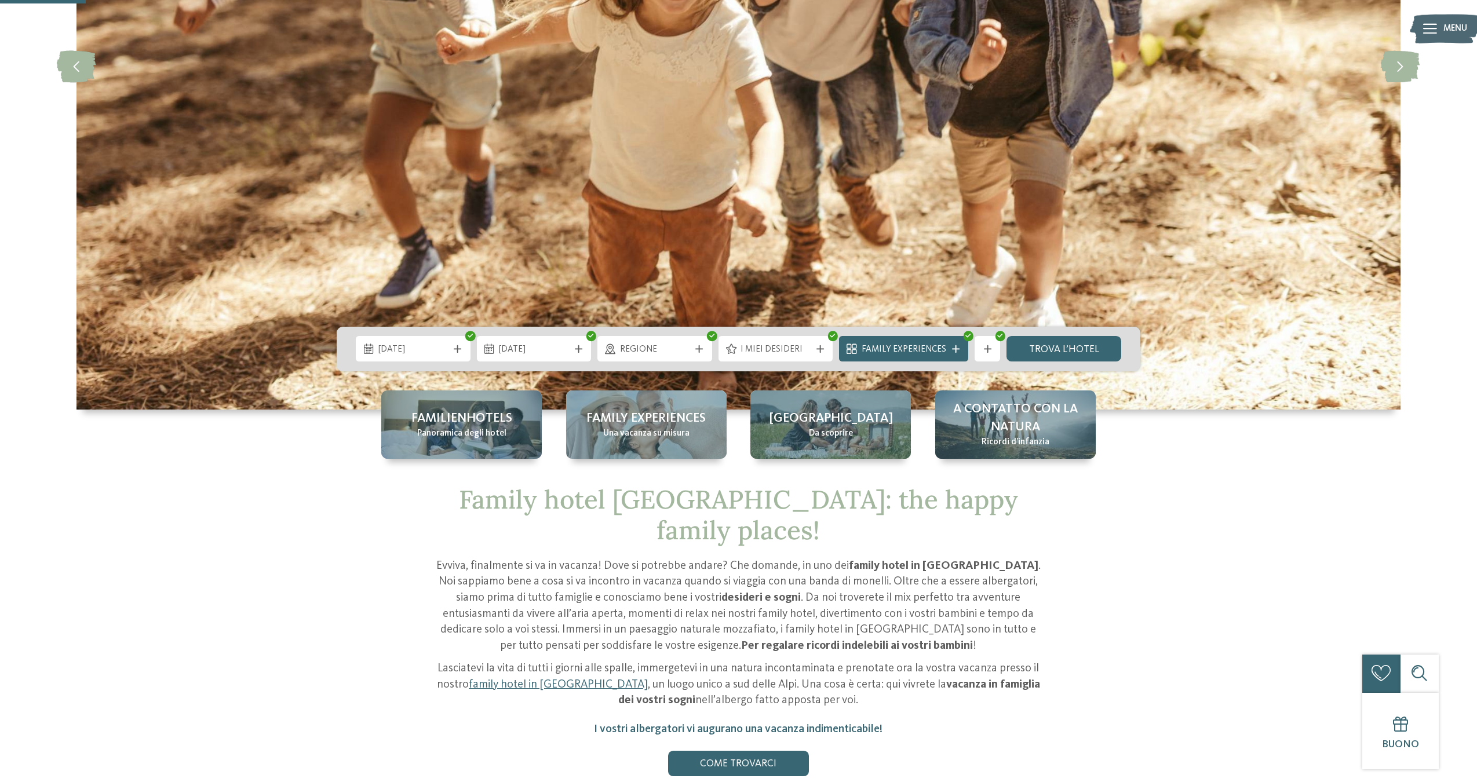
scroll to position [339, 0]
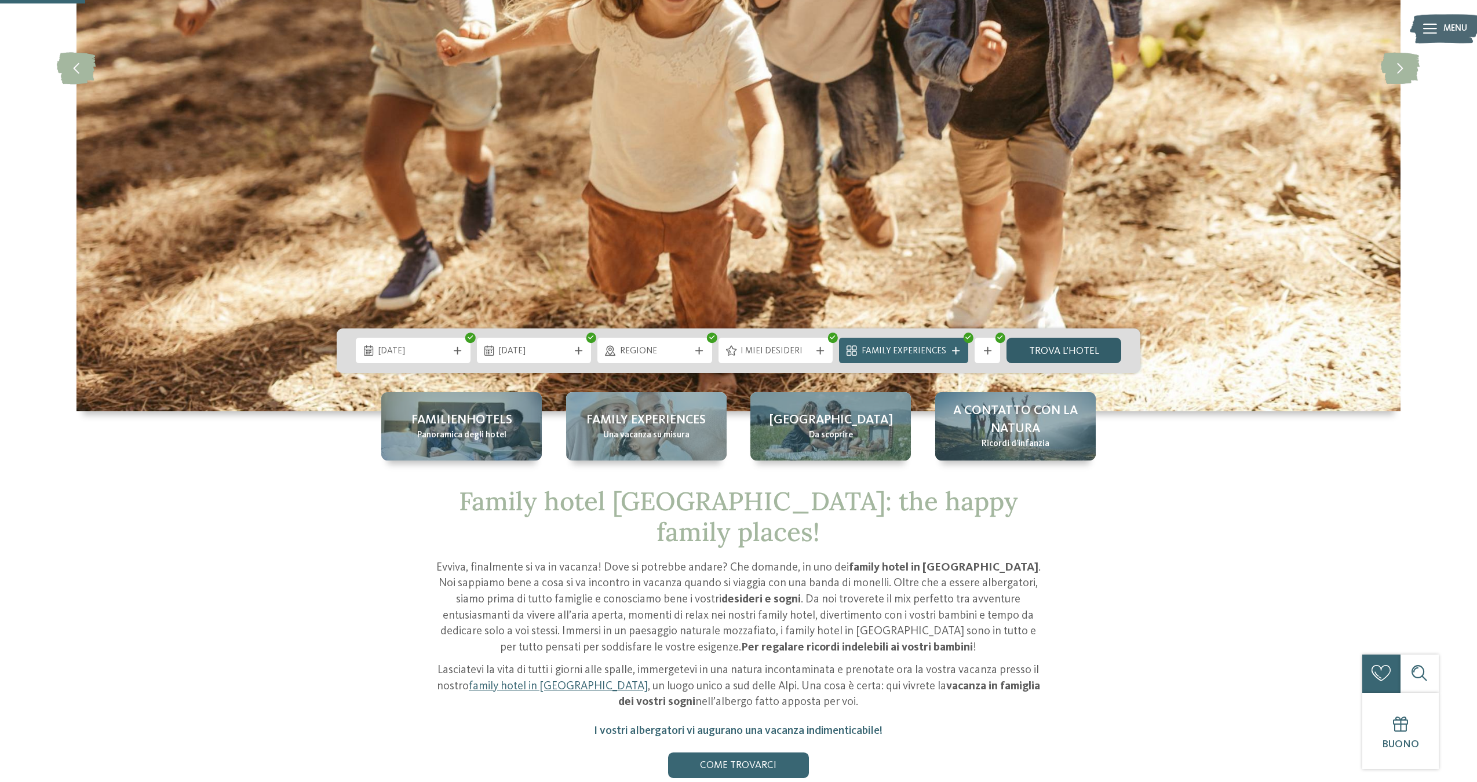
click at [1045, 350] on link "trova l’hotel" at bounding box center [1064, 351] width 115 height 26
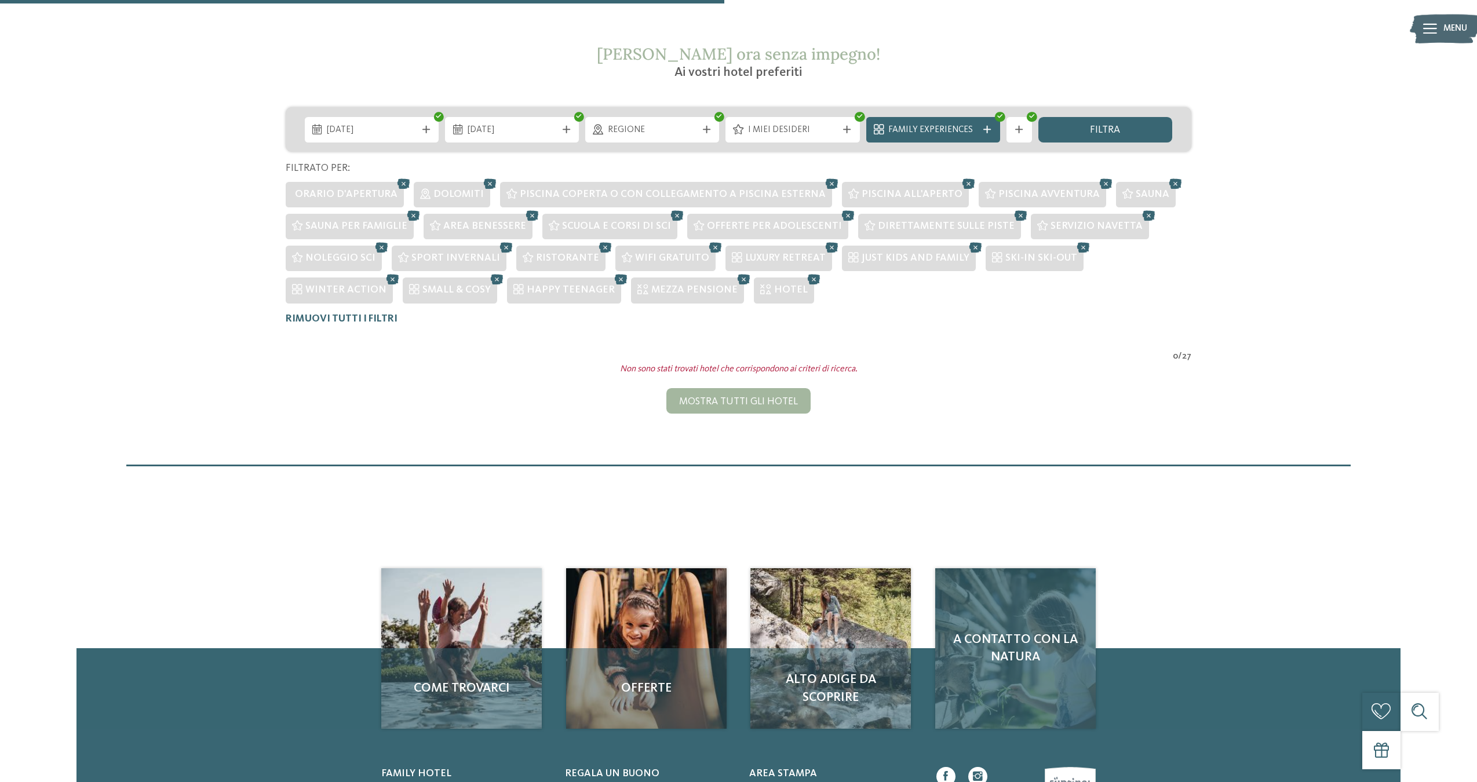
scroll to position [150, 0]
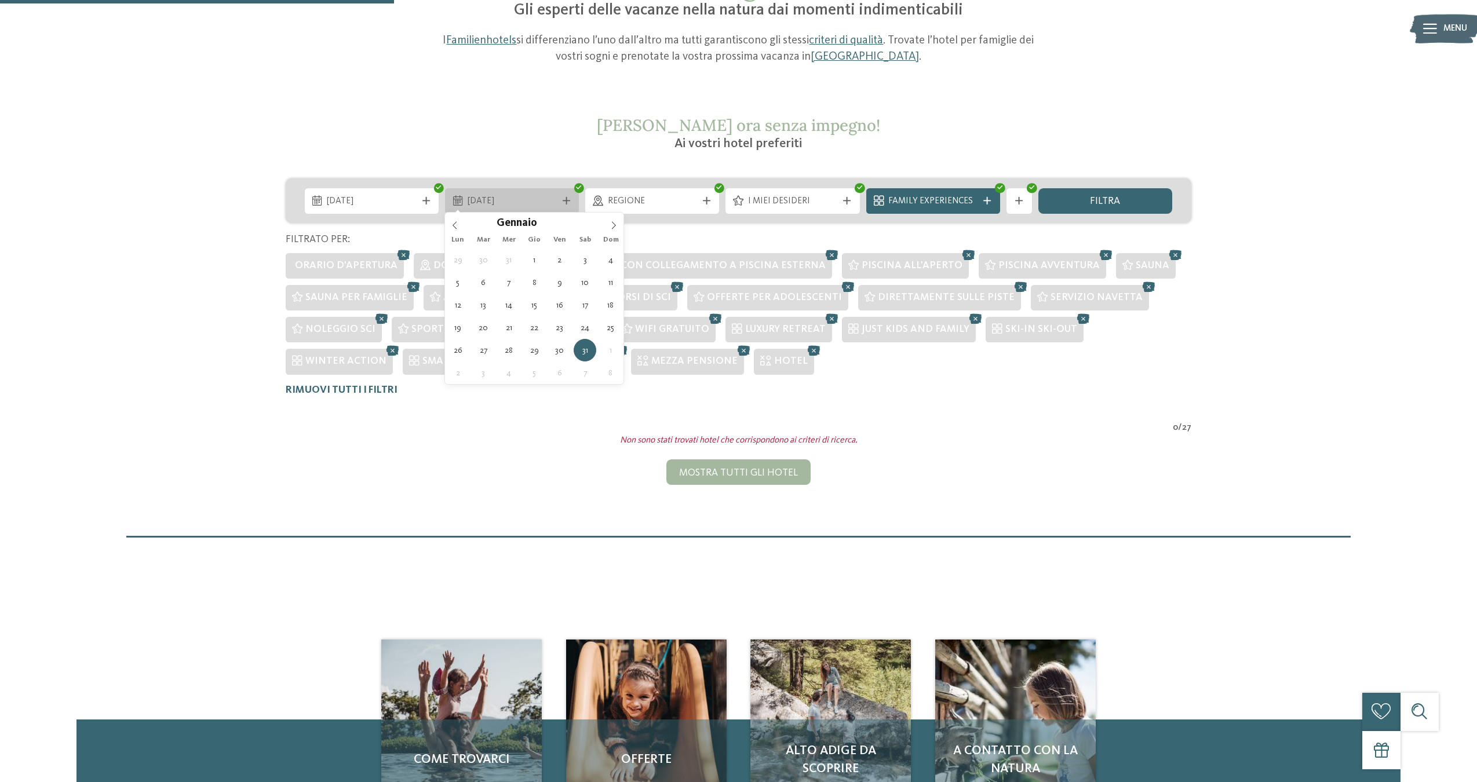
click at [570, 203] on div "[DATE]" at bounding box center [512, 201] width 134 height 26
click at [610, 223] on icon at bounding box center [614, 225] width 8 height 8
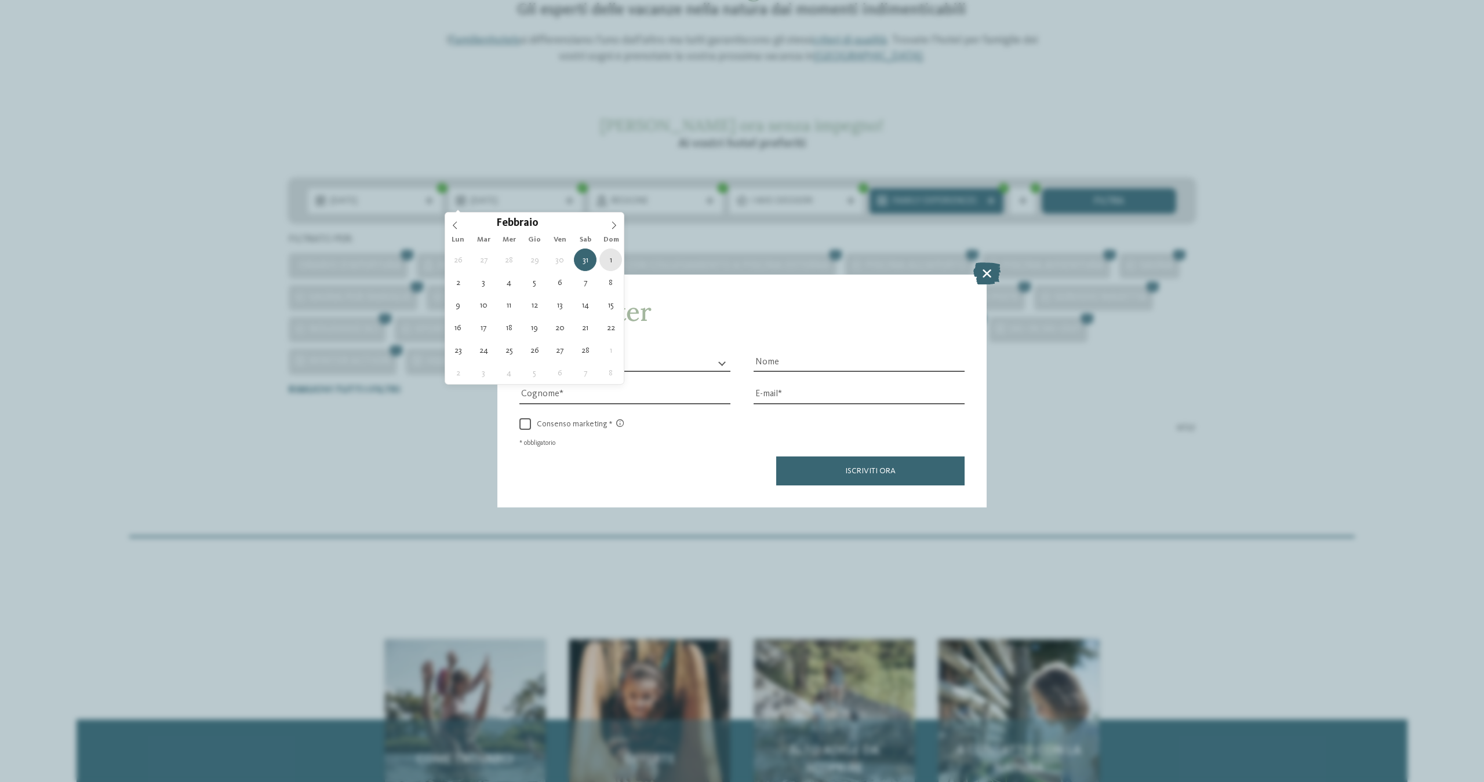
type div "01.02.2026"
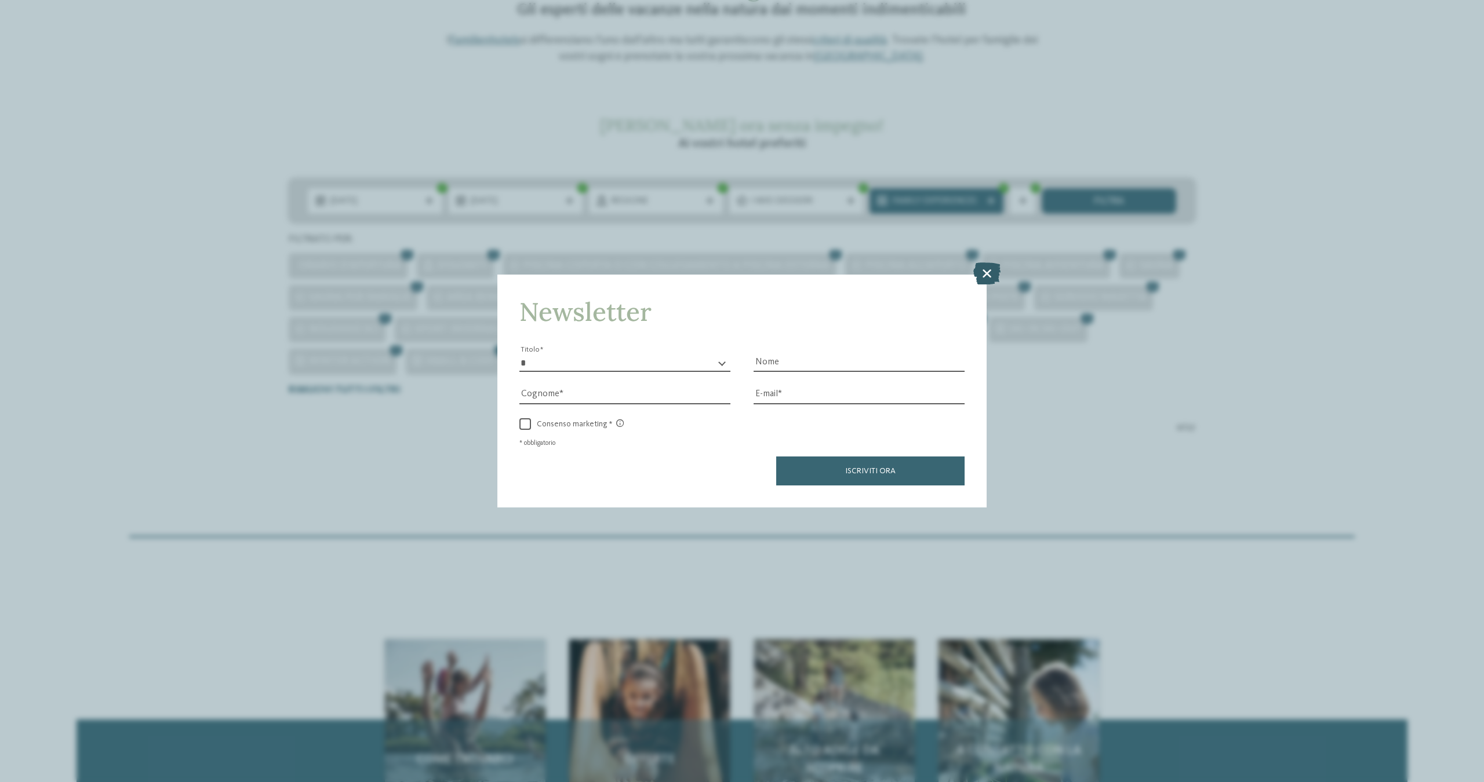
click at [996, 263] on icon at bounding box center [986, 274] width 27 height 22
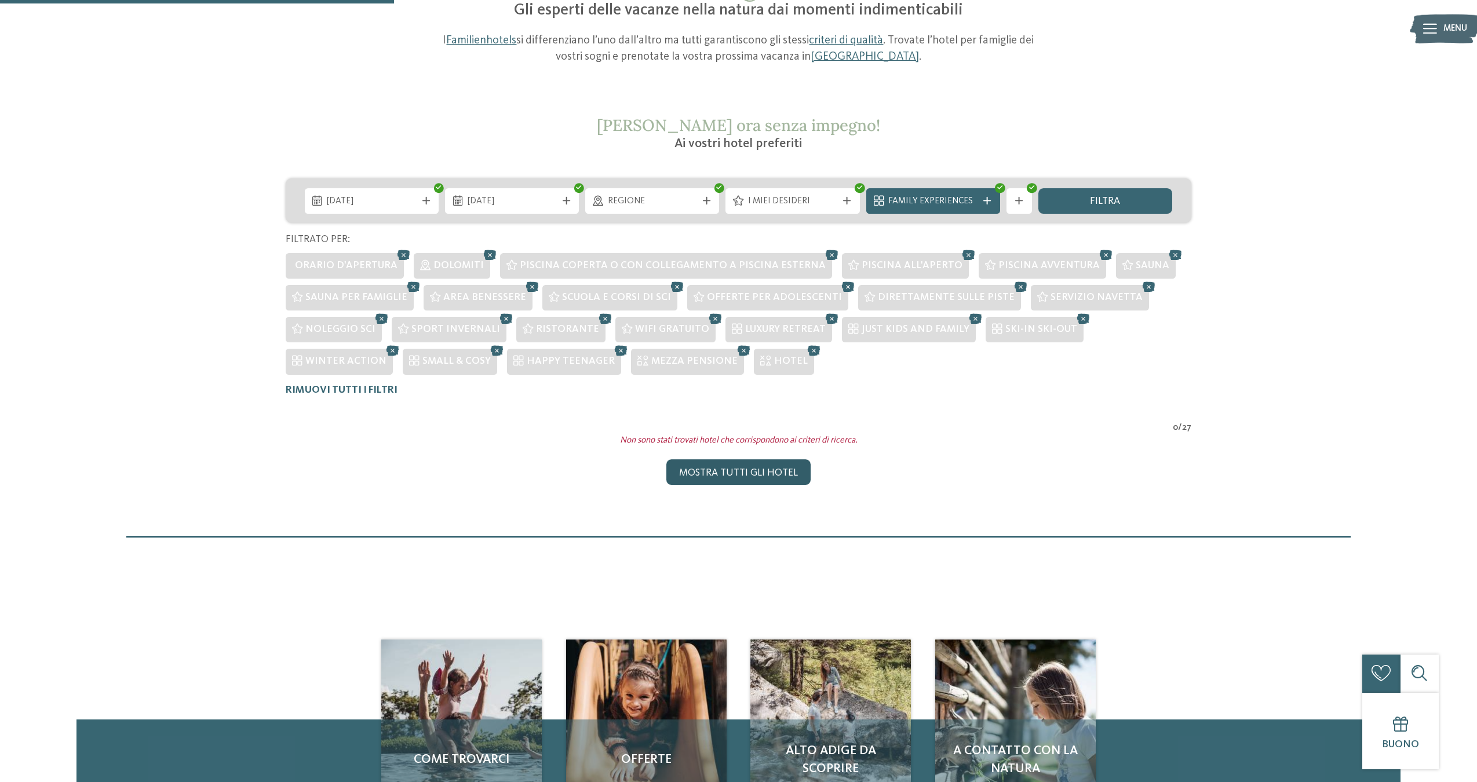
click at [706, 481] on div "Mostra tutti gli hotel" at bounding box center [739, 473] width 144 height 26
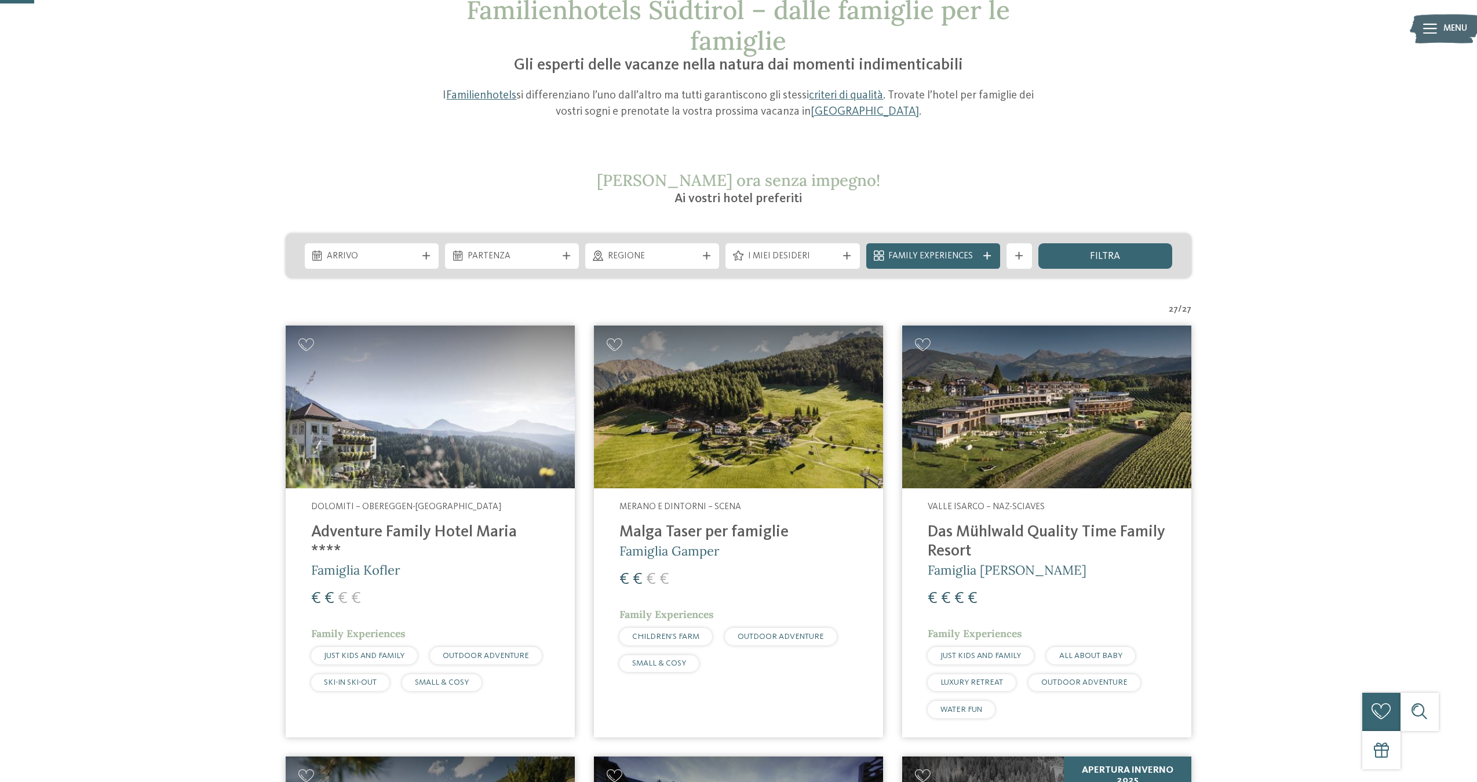
scroll to position [88, 0]
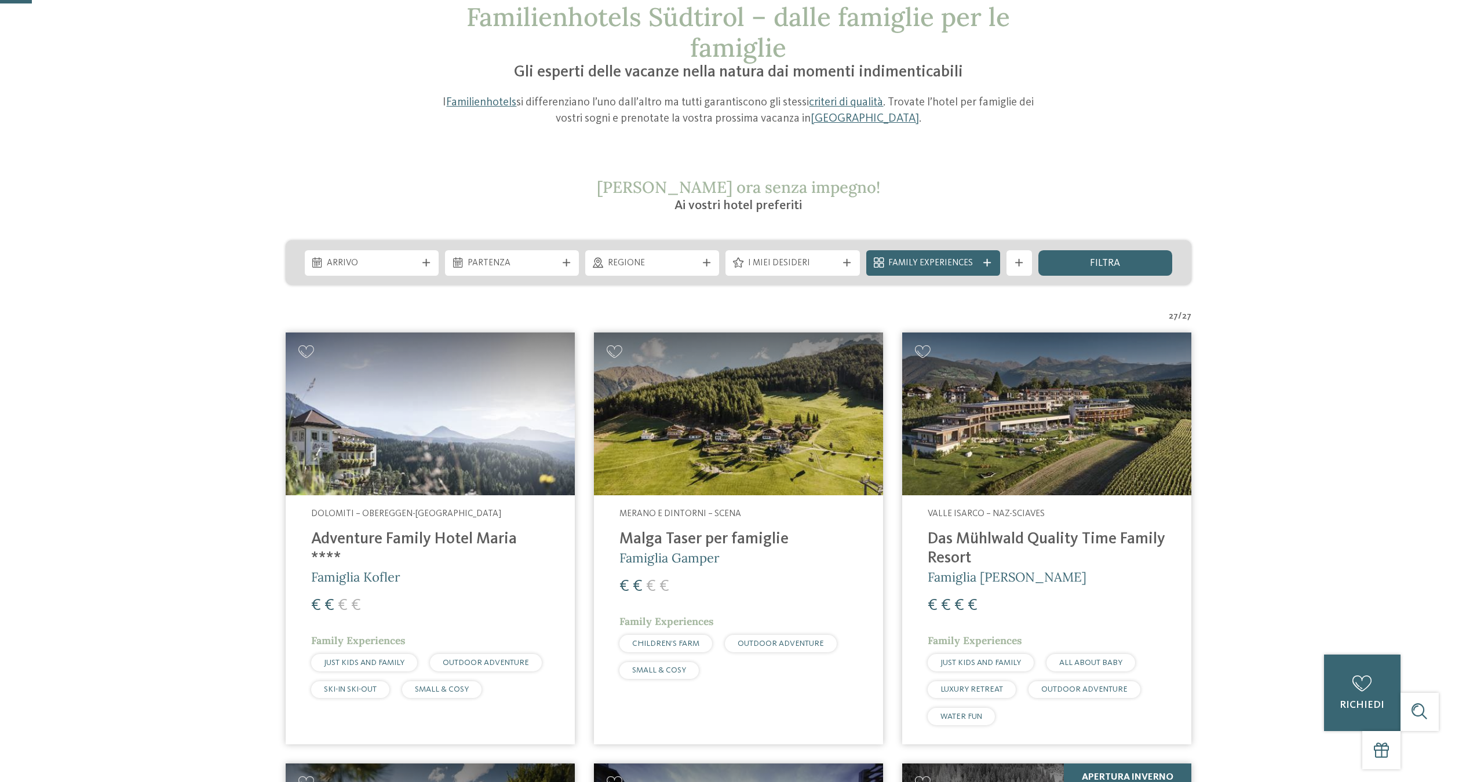
click at [413, 276] on div "Arrivo Partenza" at bounding box center [739, 263] width 906 height 45
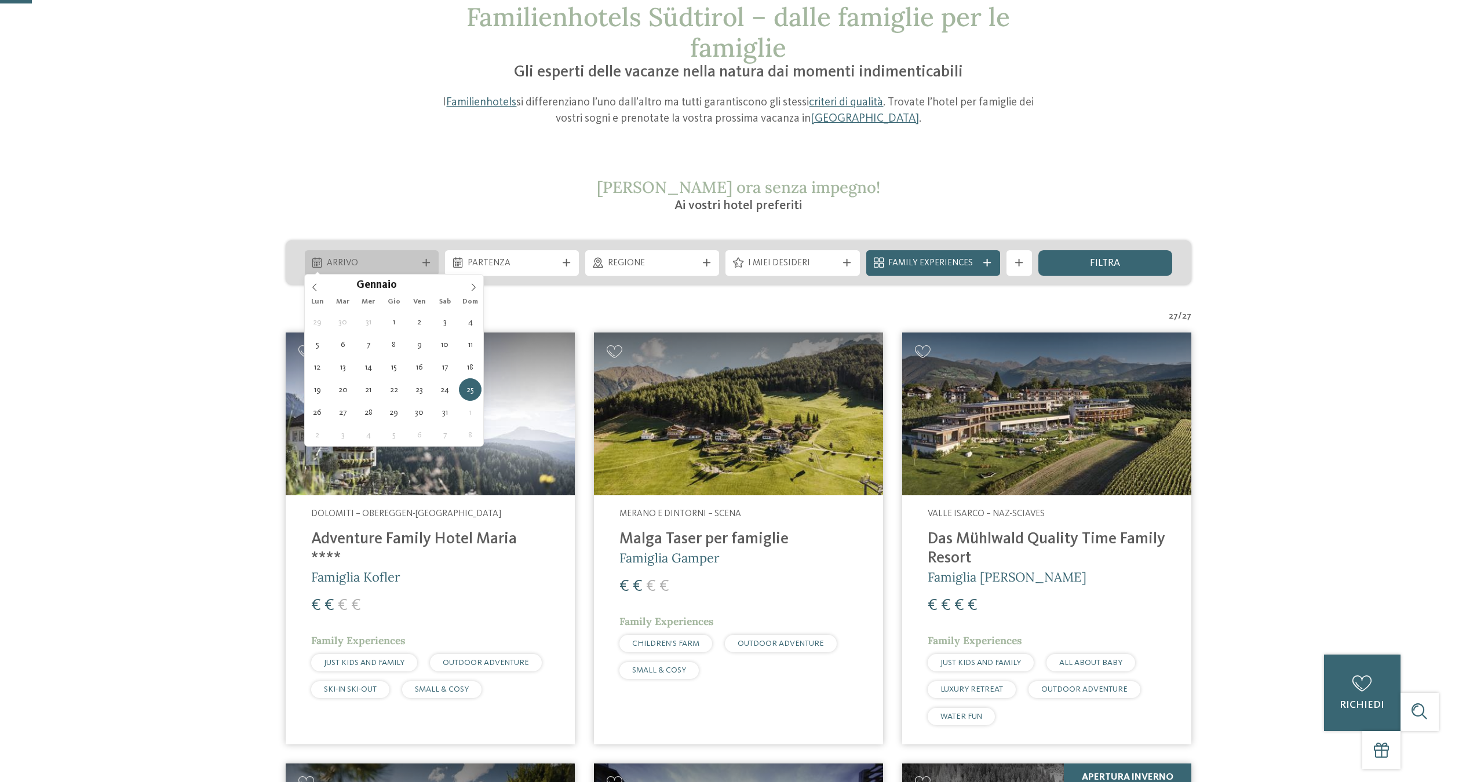
click at [407, 260] on span "Arrivo" at bounding box center [371, 263] width 89 height 13
type div "25.01.2026"
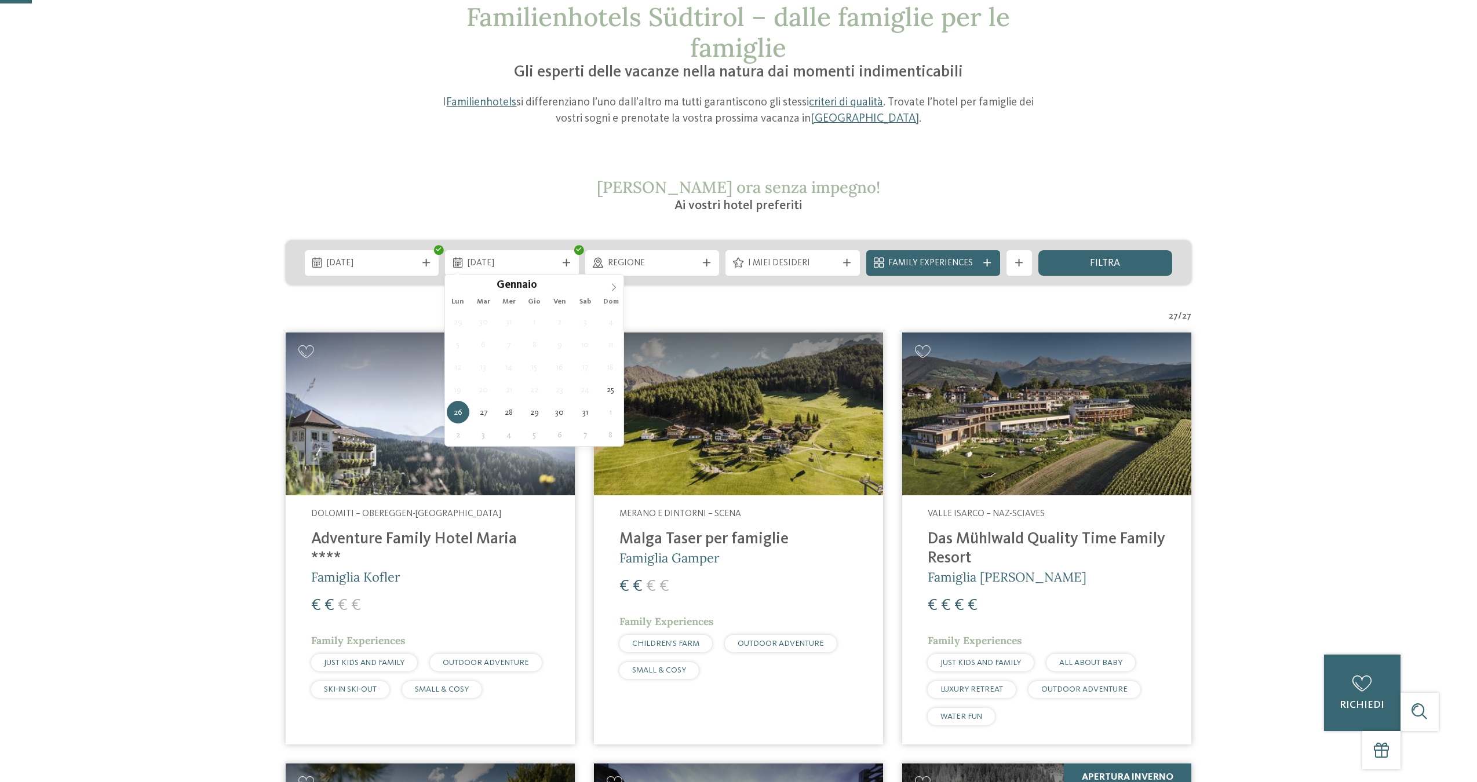
click at [612, 287] on icon at bounding box center [614, 287] width 8 height 8
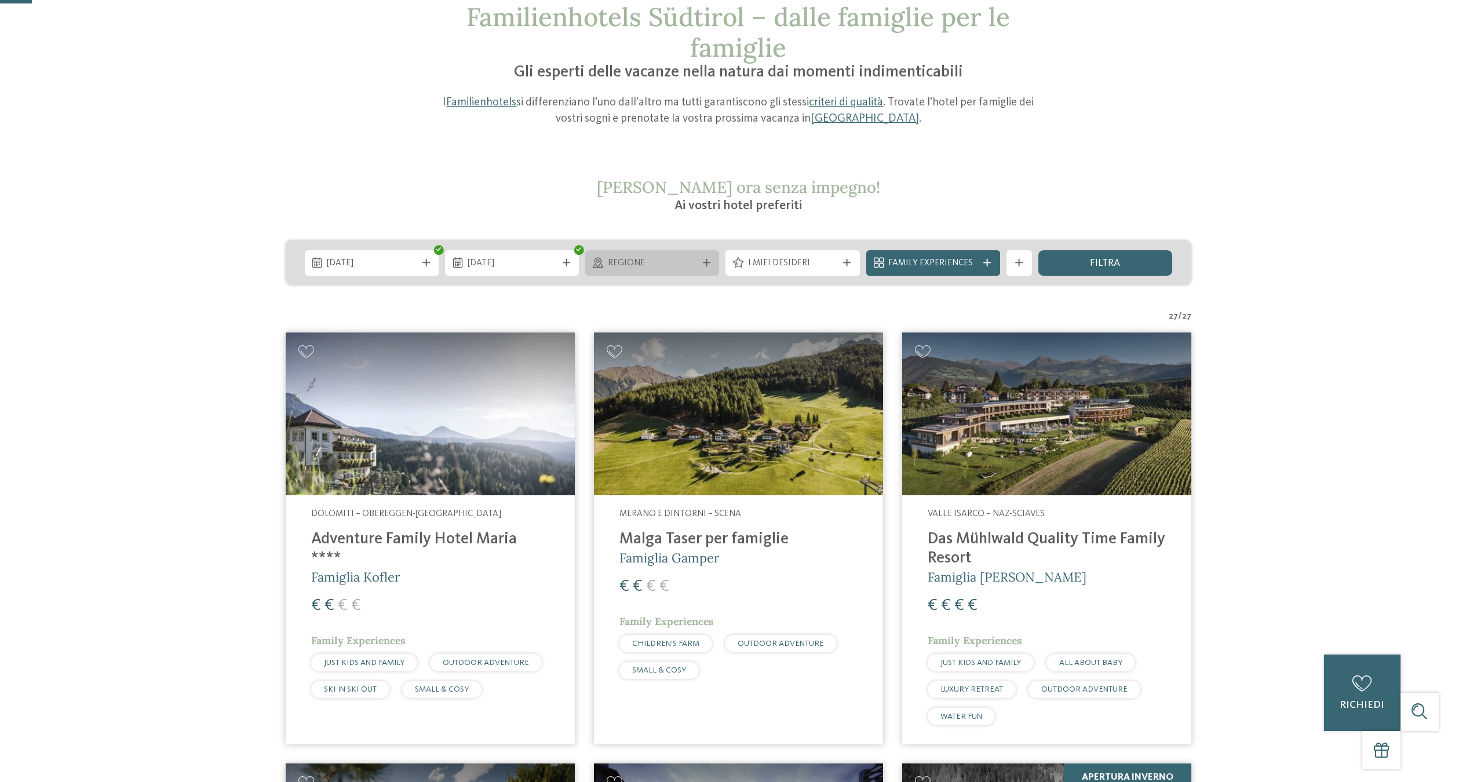
click at [638, 262] on span "Regione" at bounding box center [652, 263] width 89 height 13
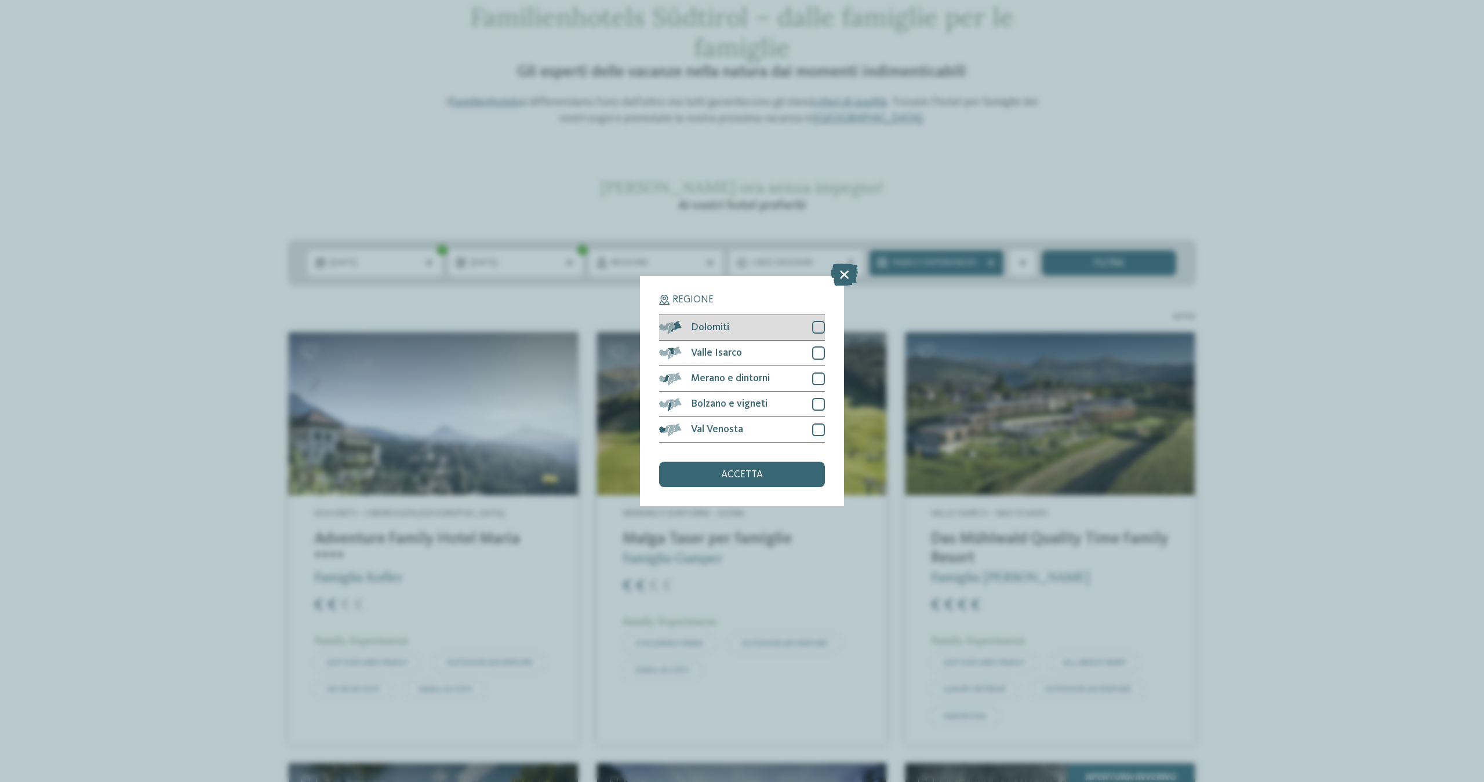
click at [758, 315] on div "Dolomiti" at bounding box center [742, 328] width 166 height 26
drag, startPoint x: 782, startPoint y: 409, endPoint x: 777, endPoint y: 414, distance: 8.2
click at [782, 462] on div "accetta" at bounding box center [742, 475] width 166 height 26
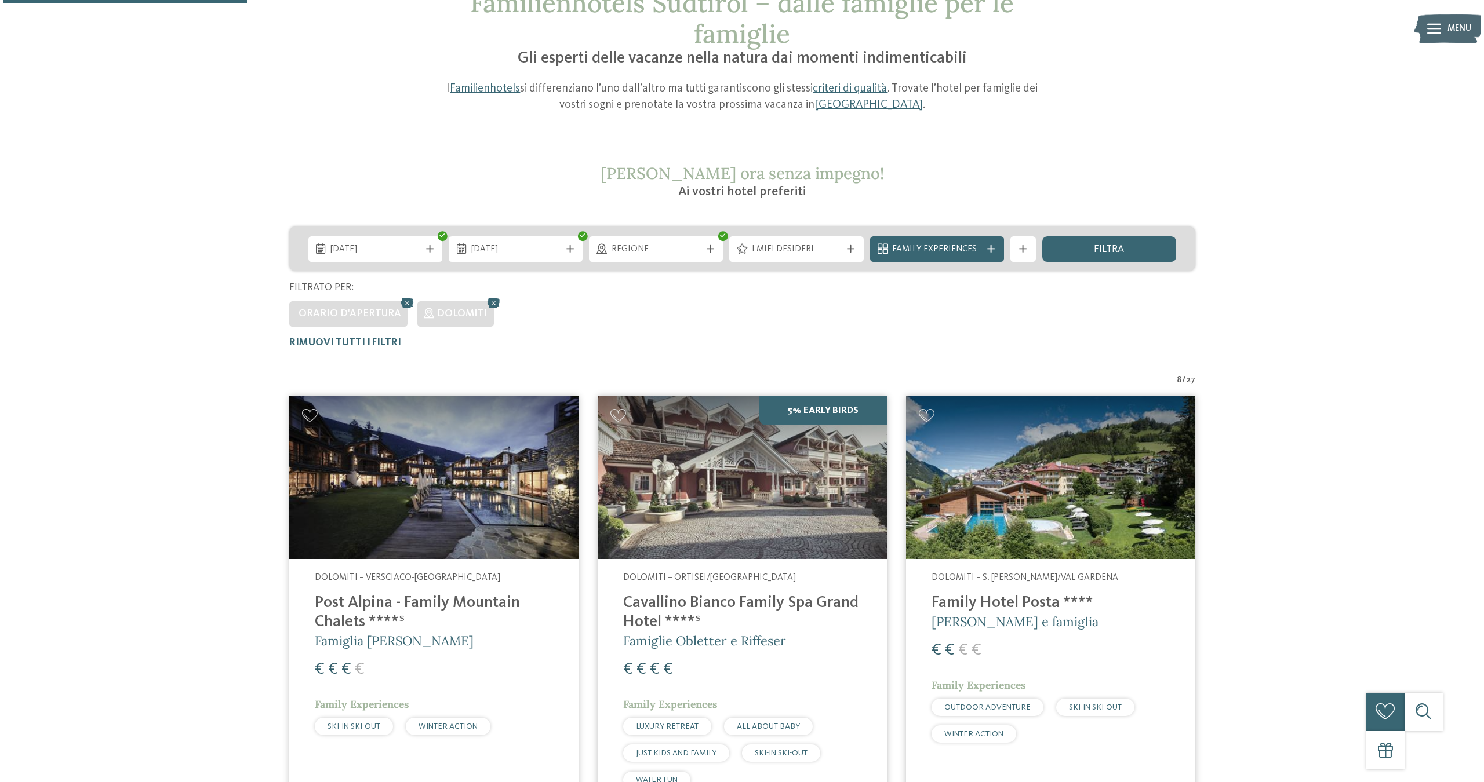
scroll to position [78, 0]
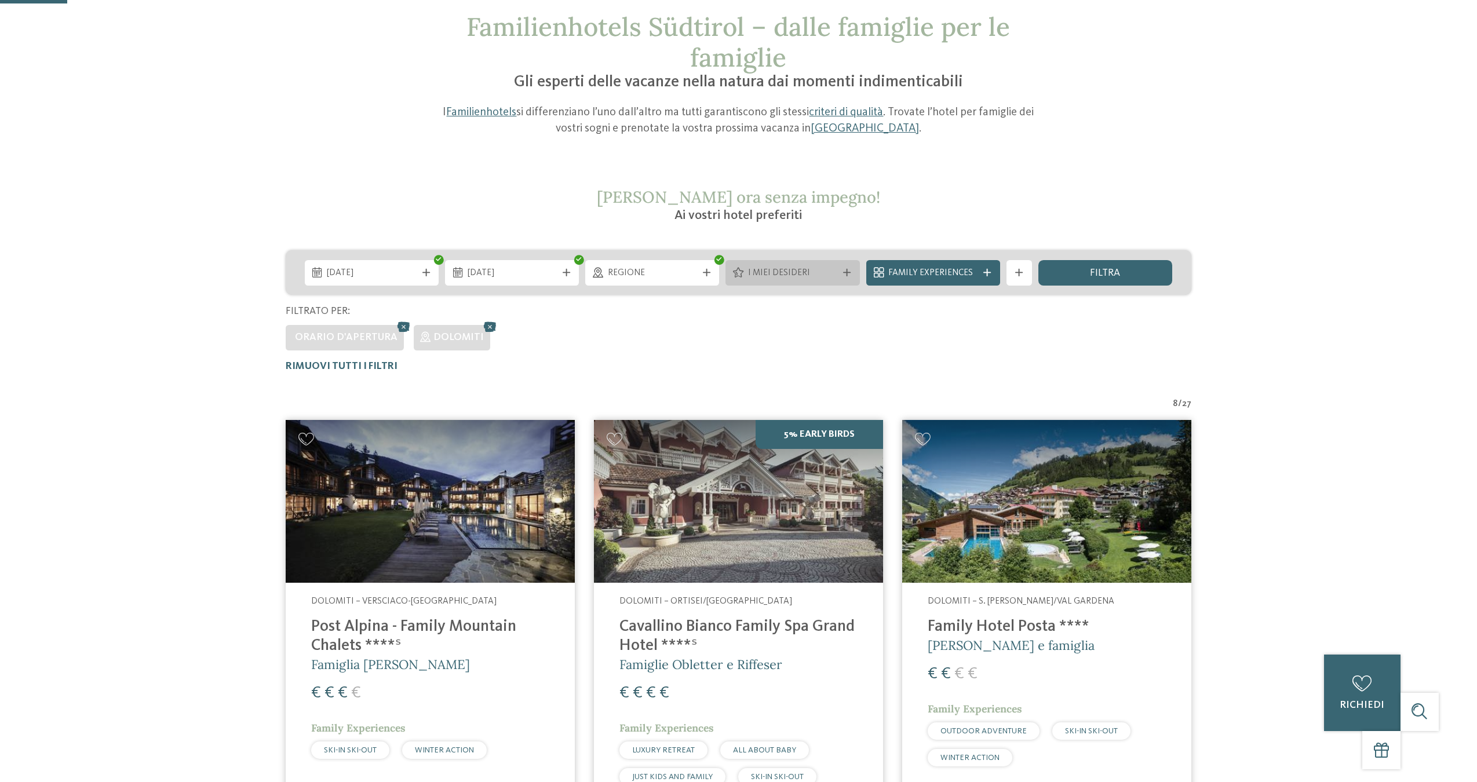
click at [789, 267] on span "I miei desideri" at bounding box center [792, 273] width 89 height 13
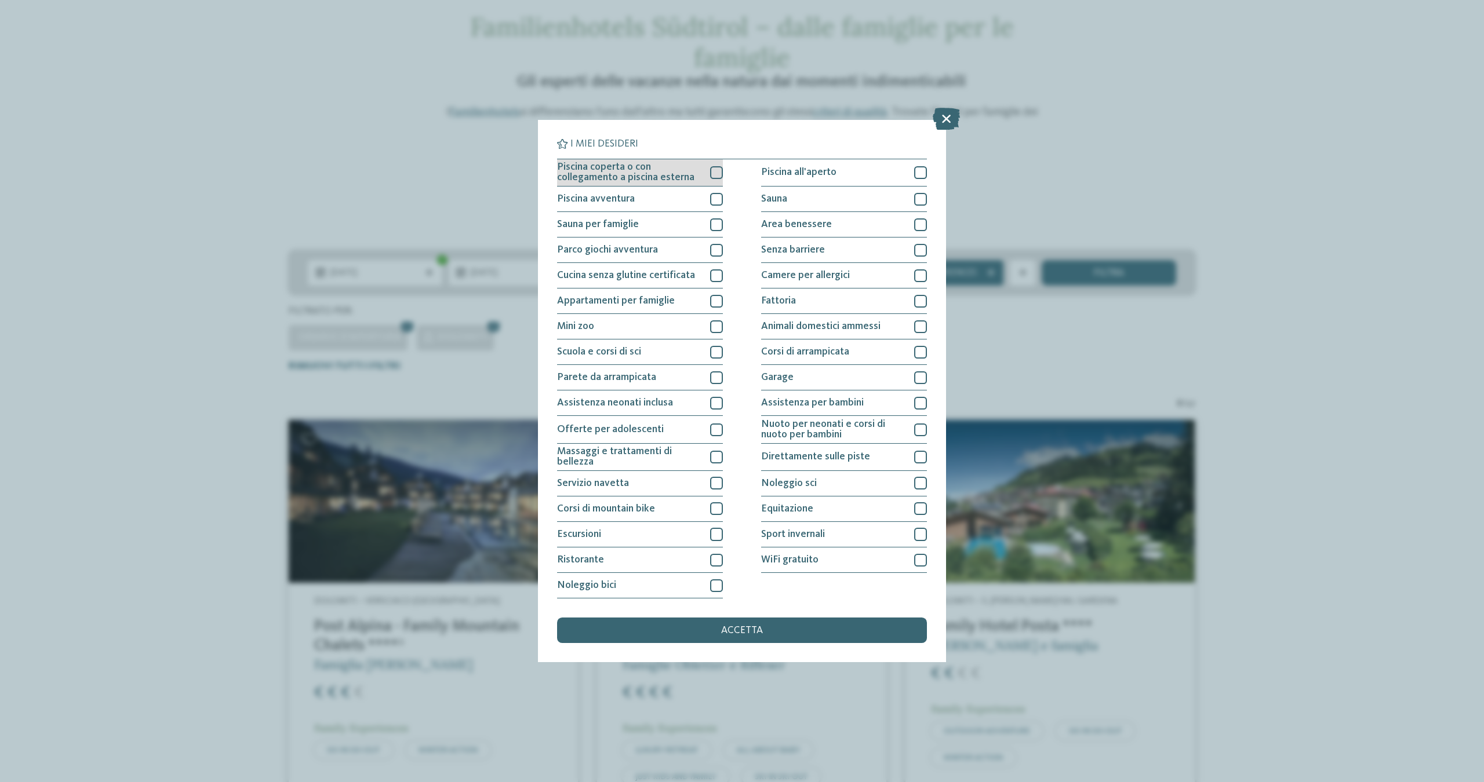
click at [712, 166] on div at bounding box center [716, 172] width 13 height 13
drag, startPoint x: 919, startPoint y: 121, endPoint x: 899, endPoint y: 126, distance: 20.8
click at [919, 166] on div at bounding box center [920, 172] width 13 height 13
click at [715, 193] on div at bounding box center [716, 199] width 13 height 13
click at [926, 193] on div at bounding box center [920, 199] width 13 height 13
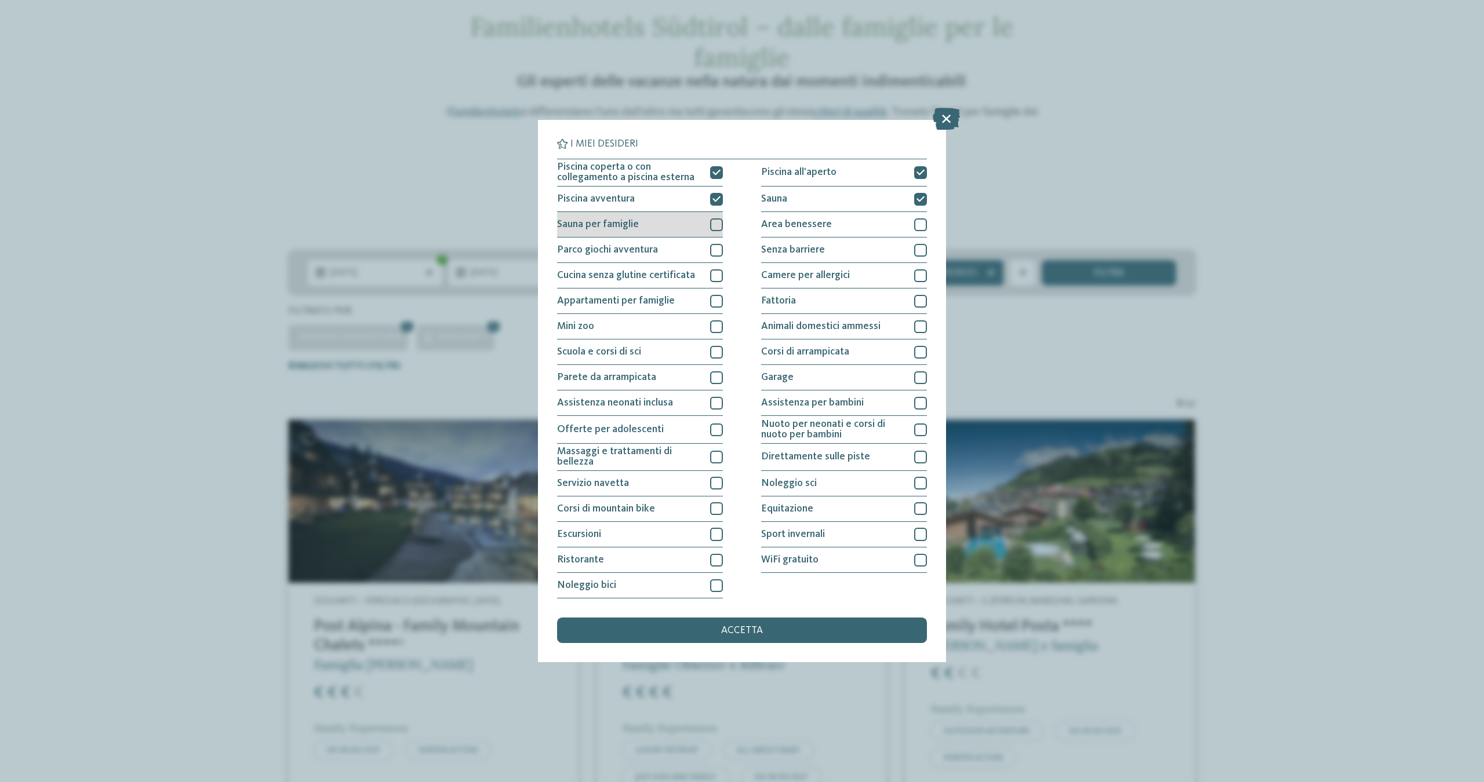
click at [720, 219] on div at bounding box center [716, 225] width 13 height 13
click at [922, 219] on div at bounding box center [920, 225] width 13 height 13
click at [719, 346] on div at bounding box center [716, 352] width 13 height 13
click at [799, 530] on span "Sport invernali" at bounding box center [793, 535] width 64 height 10
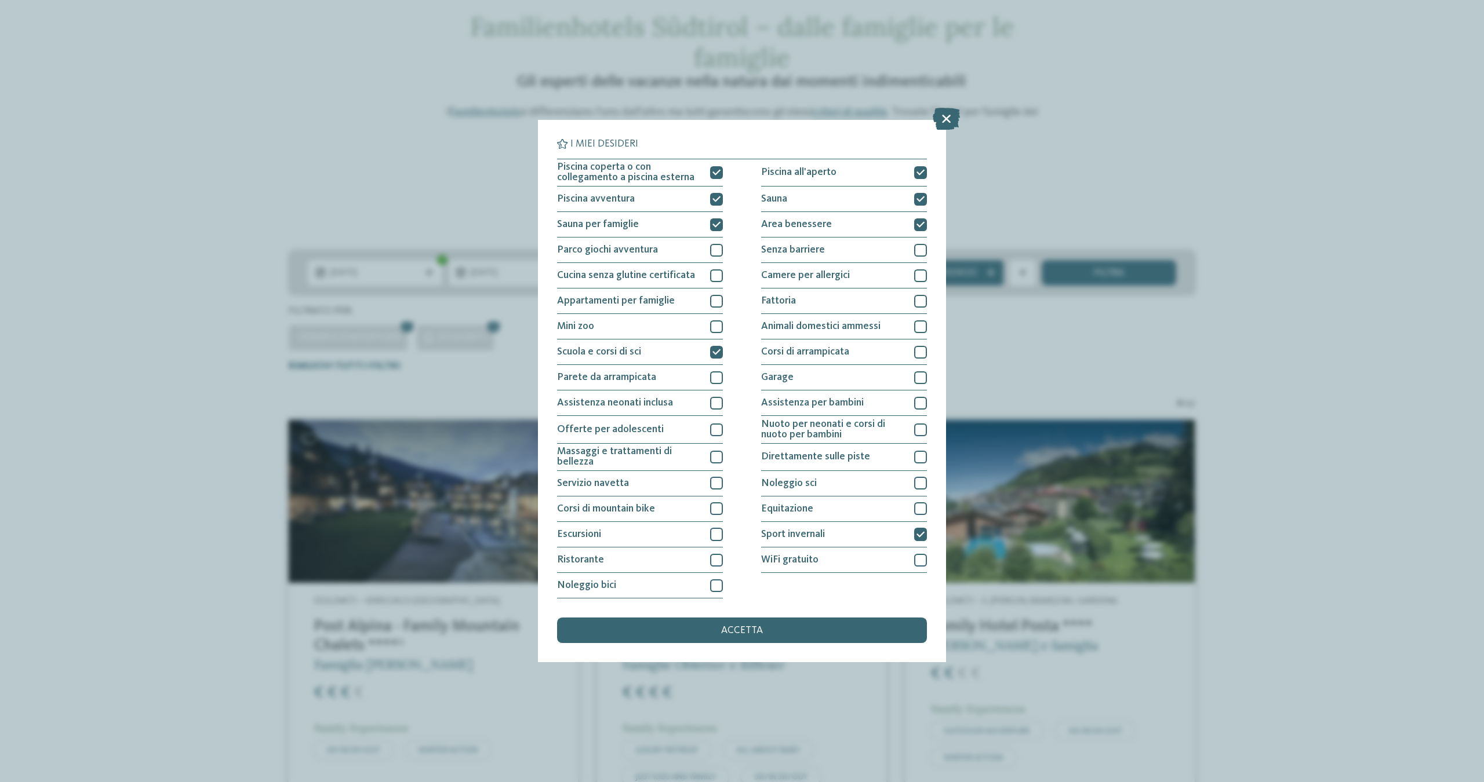
click at [723, 496] on div "Piscina coperta o con collegamento a piscina esterna Piscina all'aperto Piscina…" at bounding box center [742, 379] width 370 height 440
click at [719, 554] on div at bounding box center [716, 560] width 13 height 13
click at [918, 451] on div at bounding box center [920, 457] width 13 height 13
click at [920, 471] on div "Noleggio sci" at bounding box center [844, 484] width 166 height 26
click at [767, 618] on div "accetta" at bounding box center [742, 631] width 370 height 26
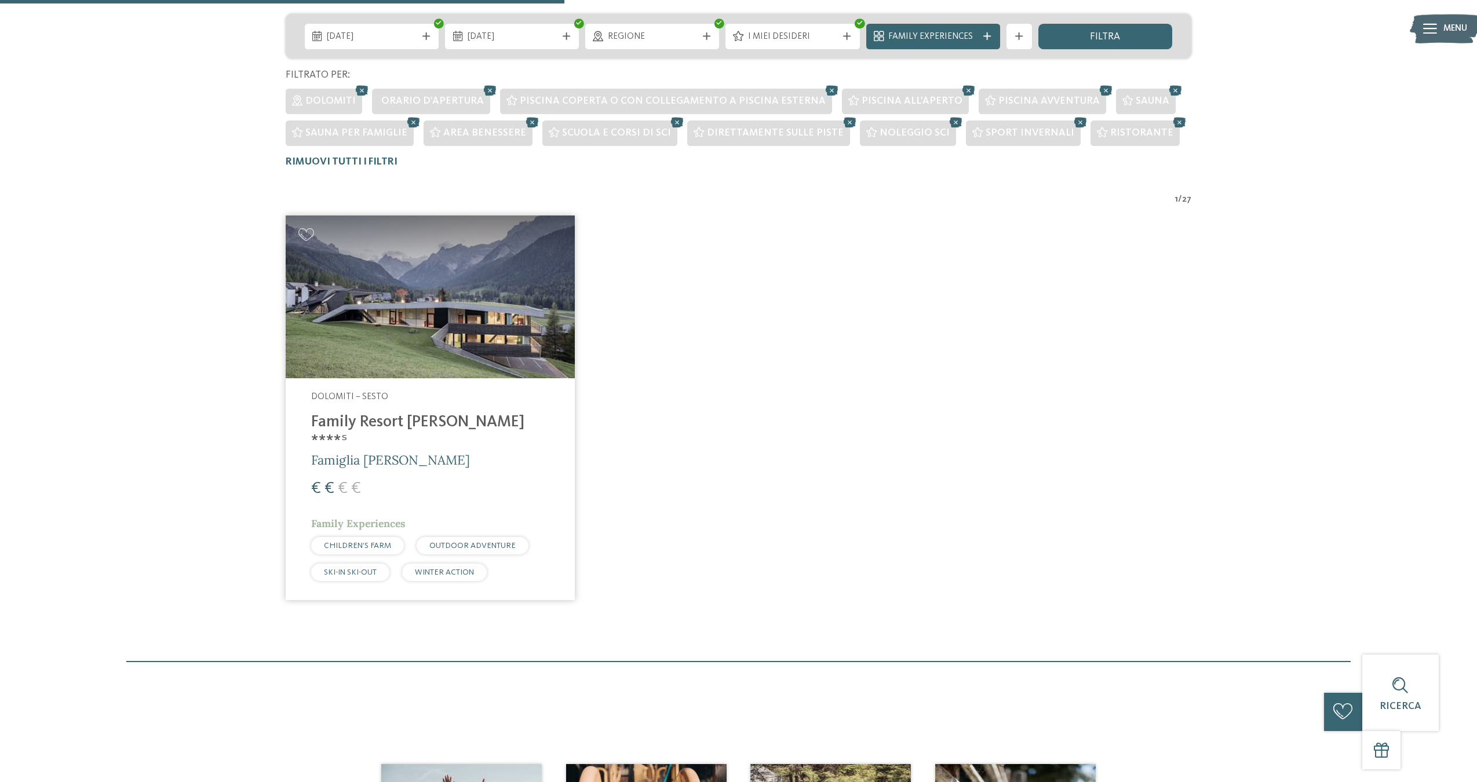
scroll to position [289, 0]
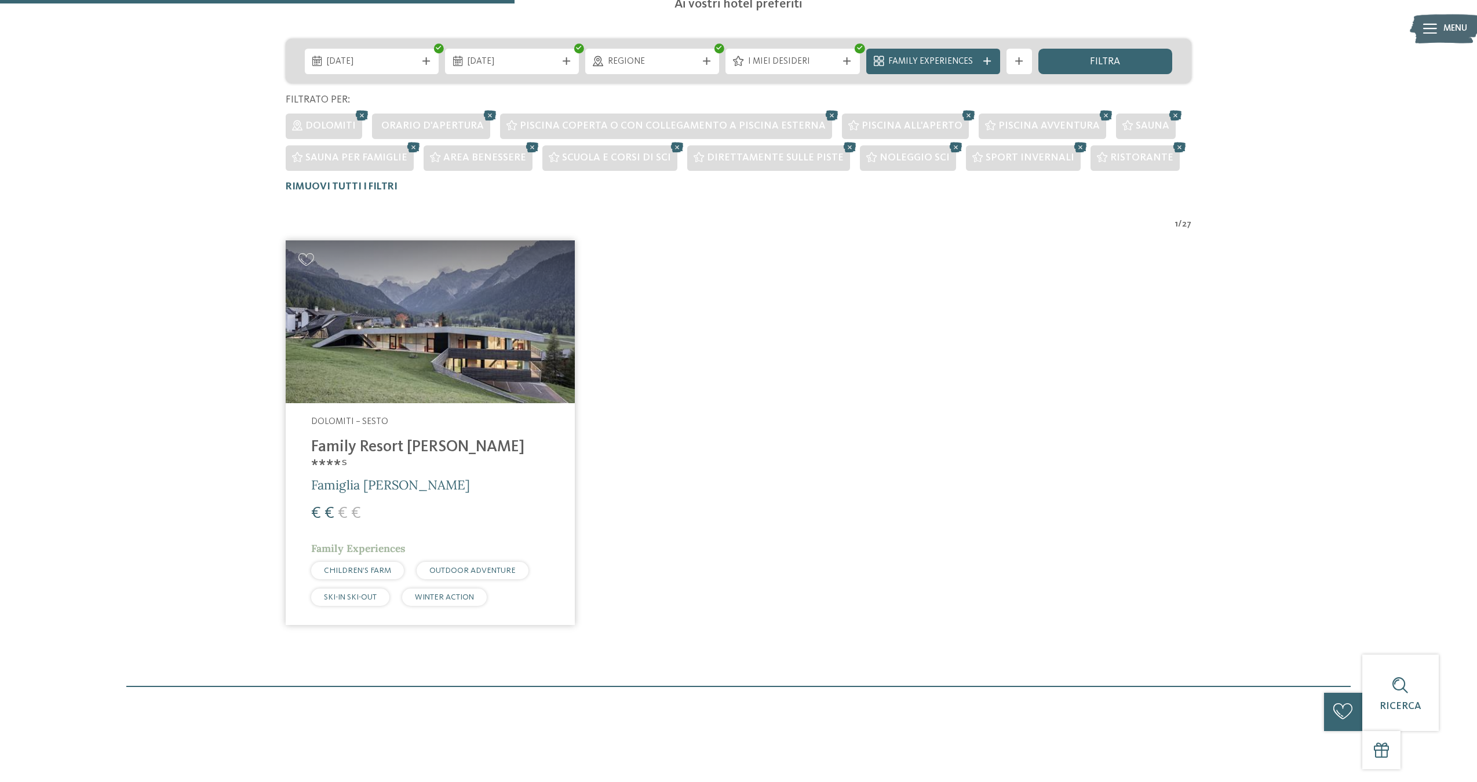
click at [489, 289] on img at bounding box center [430, 322] width 289 height 163
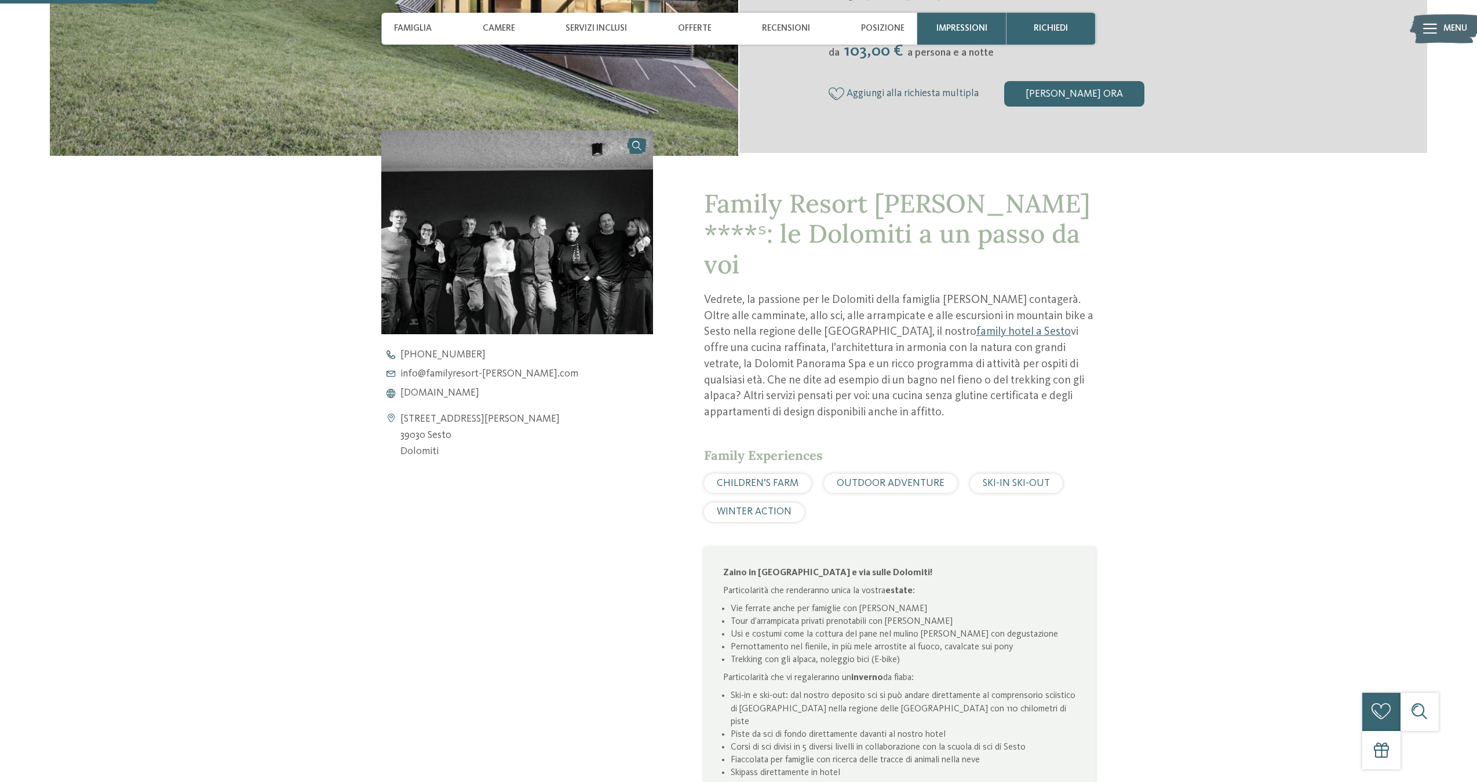
scroll to position [453, 0]
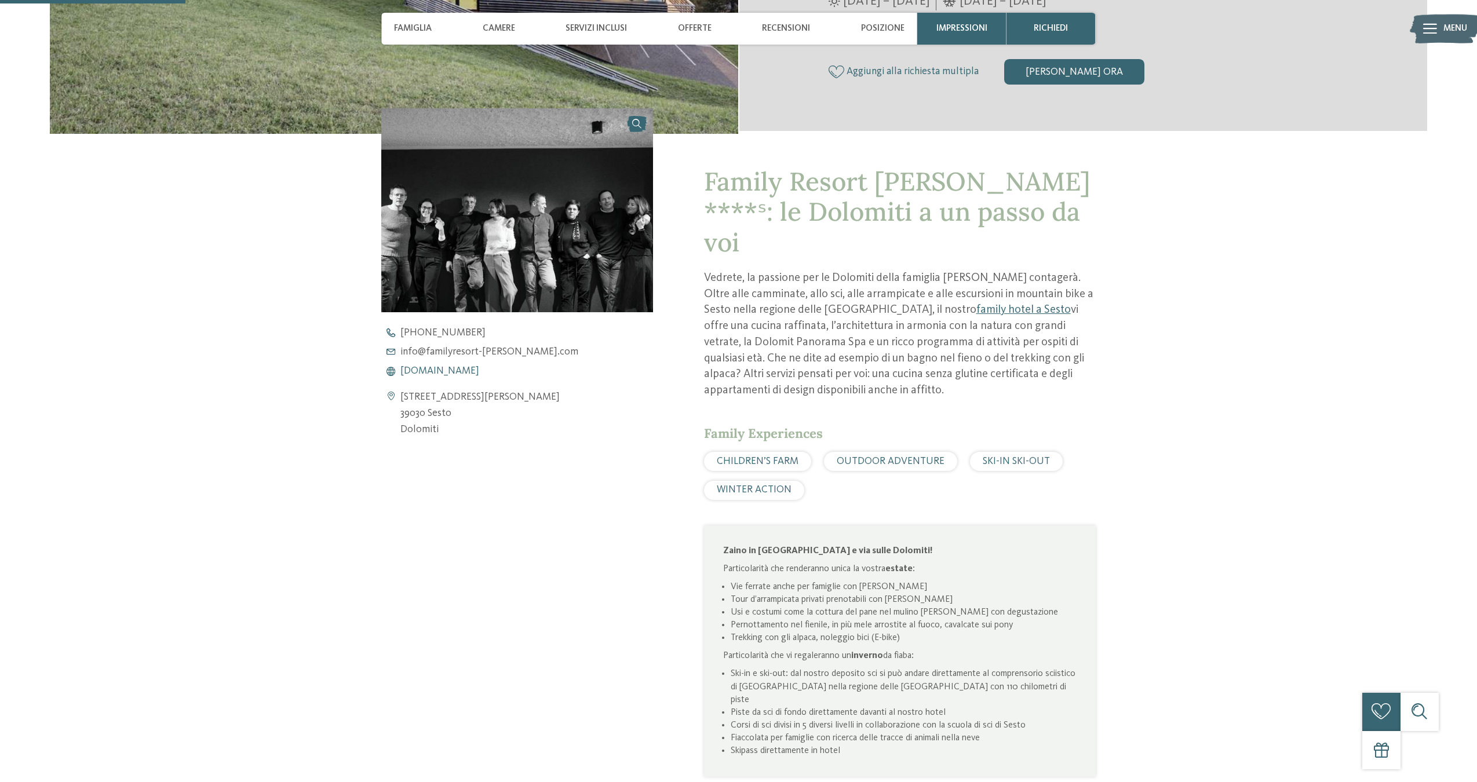
click at [479, 371] on span "[DOMAIN_NAME]" at bounding box center [440, 371] width 79 height 10
